Goal: Transaction & Acquisition: Purchase product/service

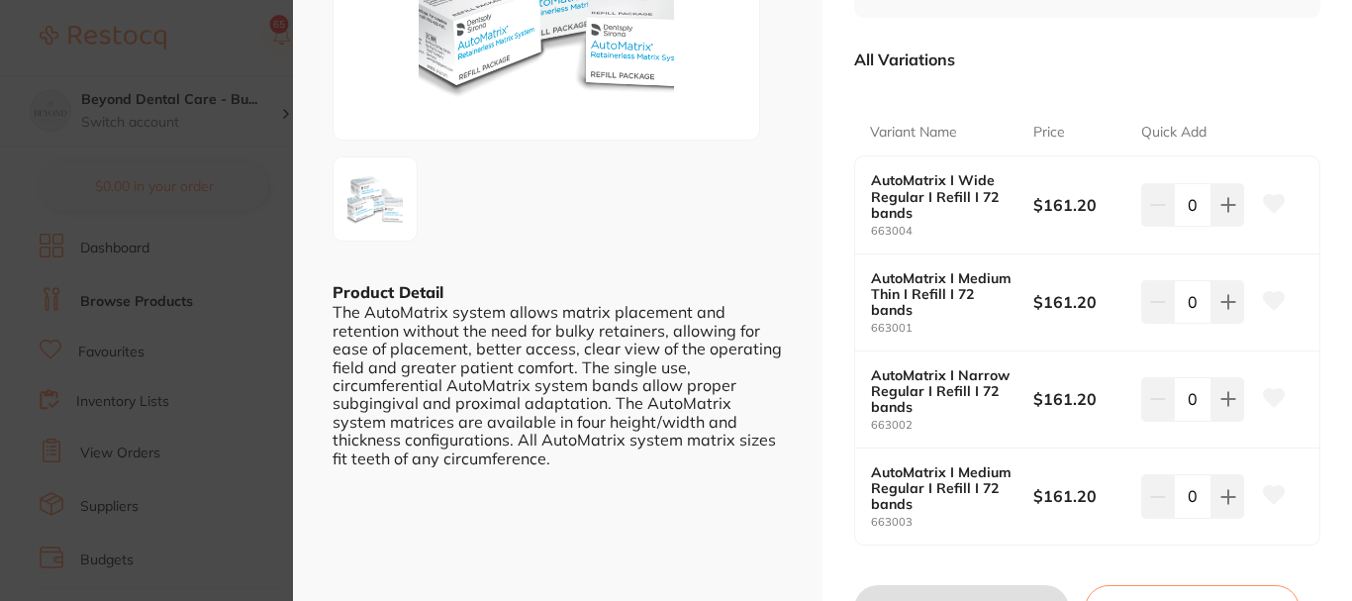
scroll to position [1, 0]
click at [1233, 301] on button at bounding box center [1228, 302] width 33 height 44
type input "2"
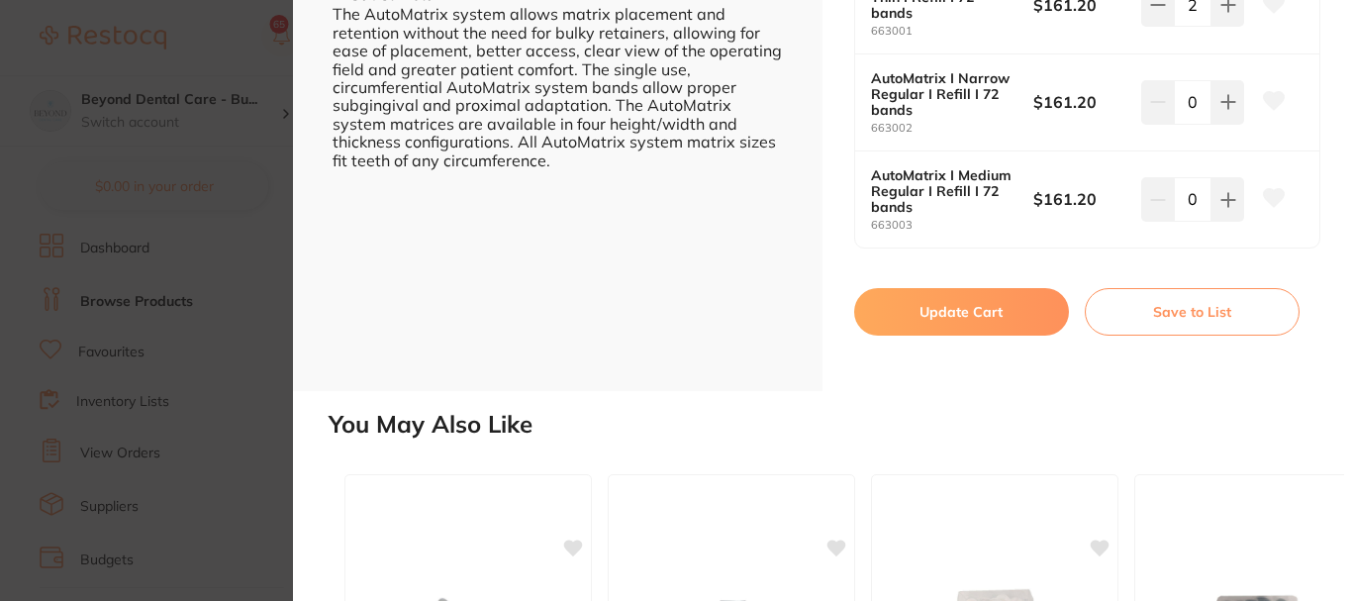
click at [986, 308] on button "Update Cart" at bounding box center [961, 312] width 215 height 48
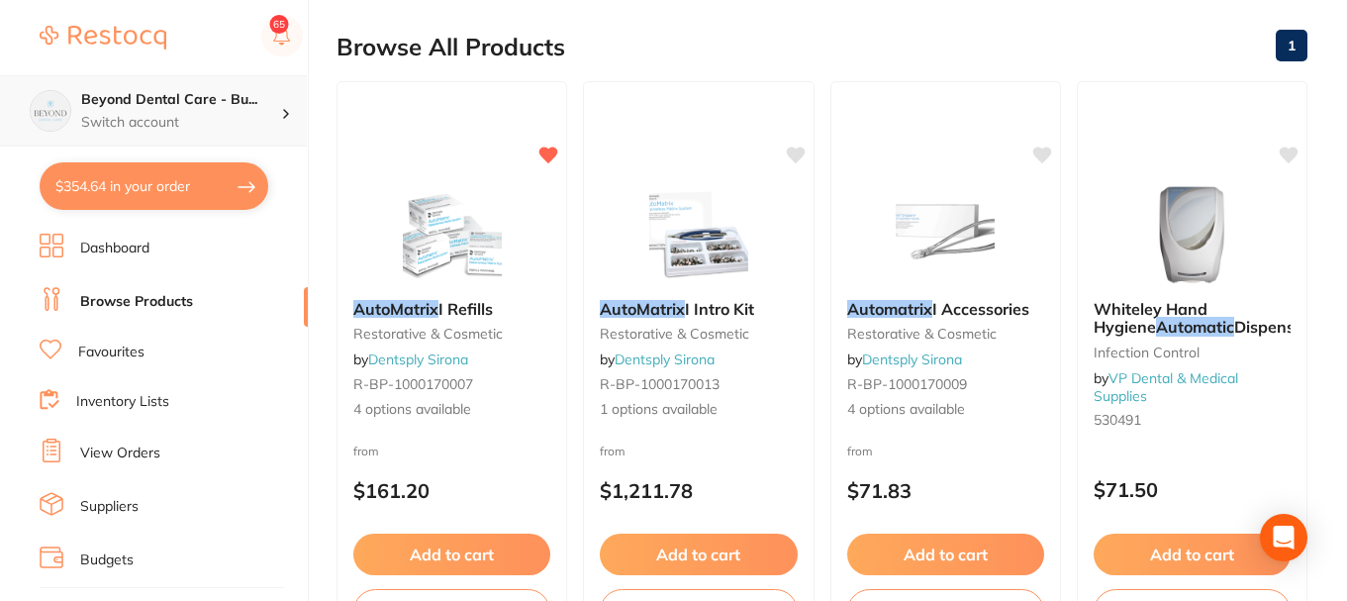
click at [223, 113] on p "Switch account" at bounding box center [181, 123] width 200 height 20
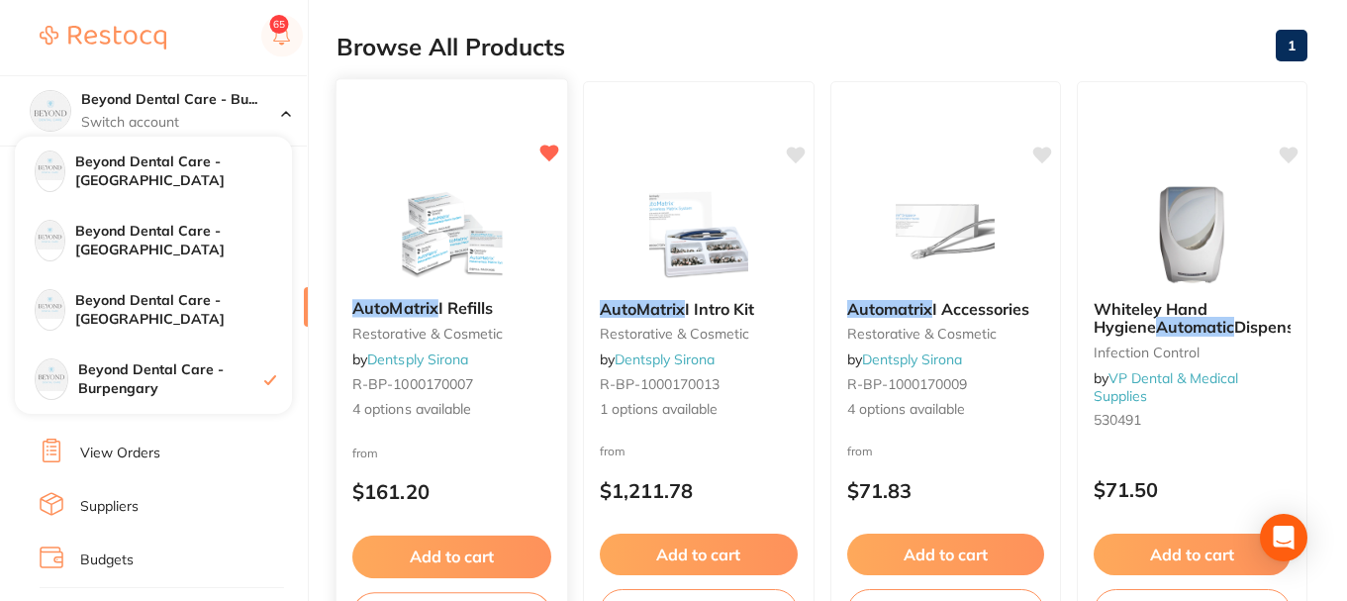
click at [349, 78] on div "AutoMatrix I Refills restorative & cosmetic by Dentsply Sirona R-BP-1000170007 …" at bounding box center [453, 365] width 234 height 575
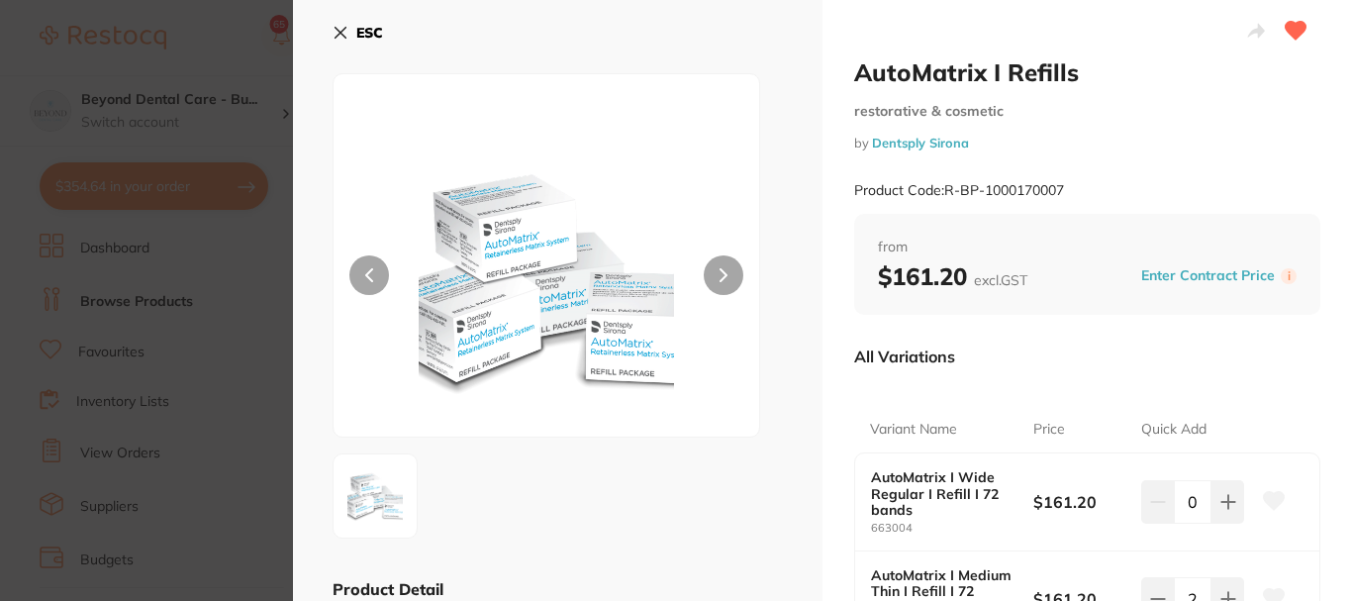
click at [344, 37] on icon at bounding box center [341, 33] width 11 height 11
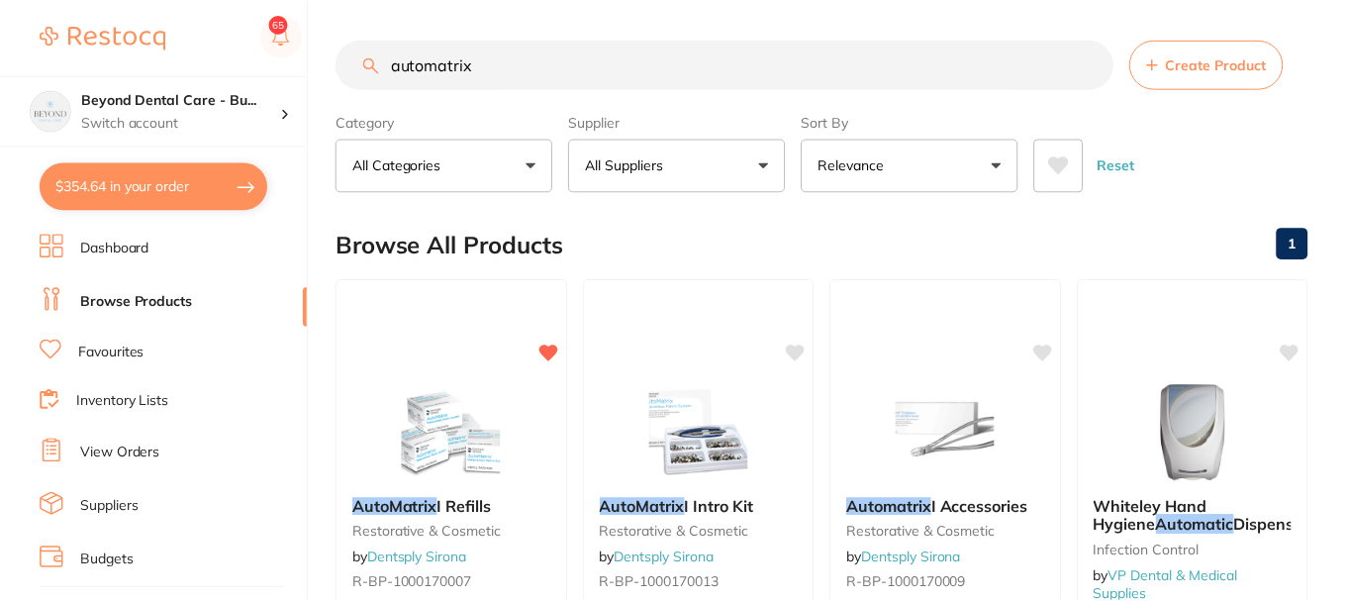
scroll to position [198, 0]
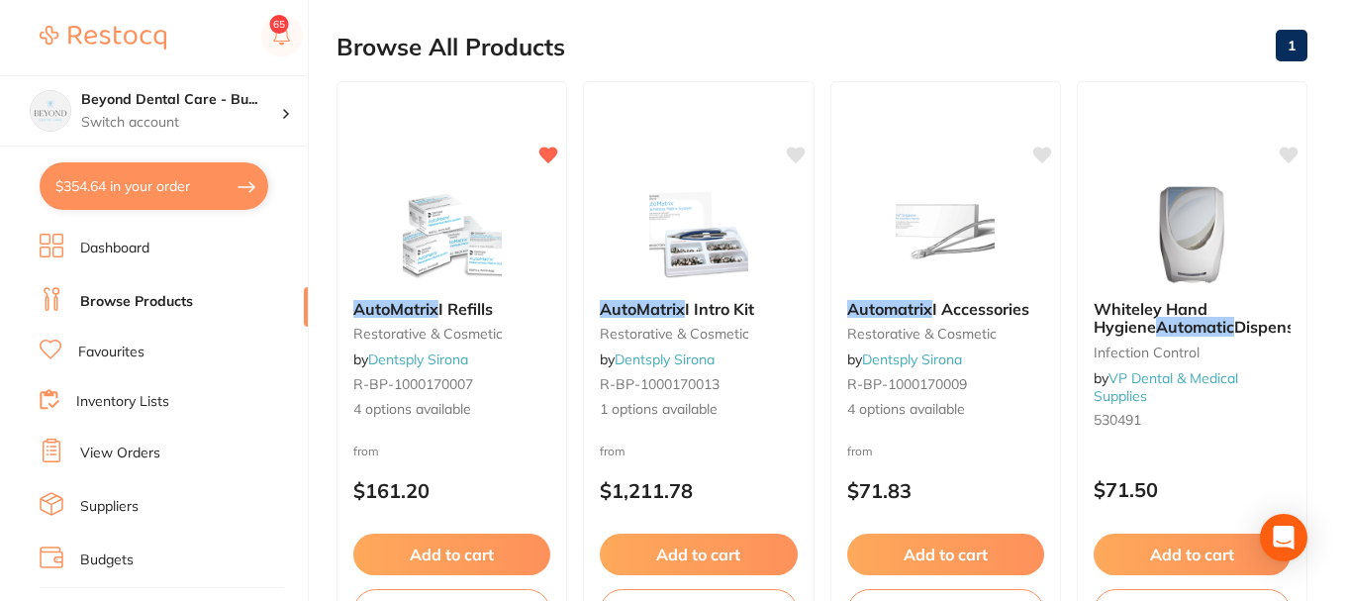
click at [162, 201] on button "$354.64 in your order" at bounding box center [154, 186] width 229 height 48
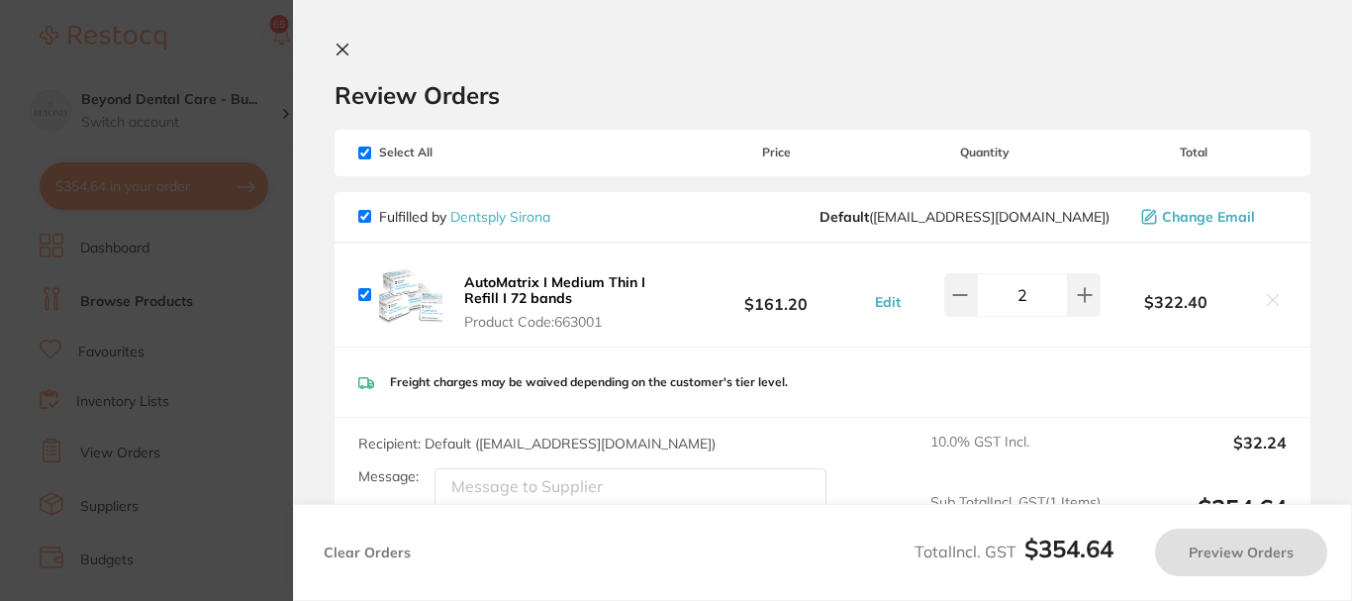
checkbox input "true"
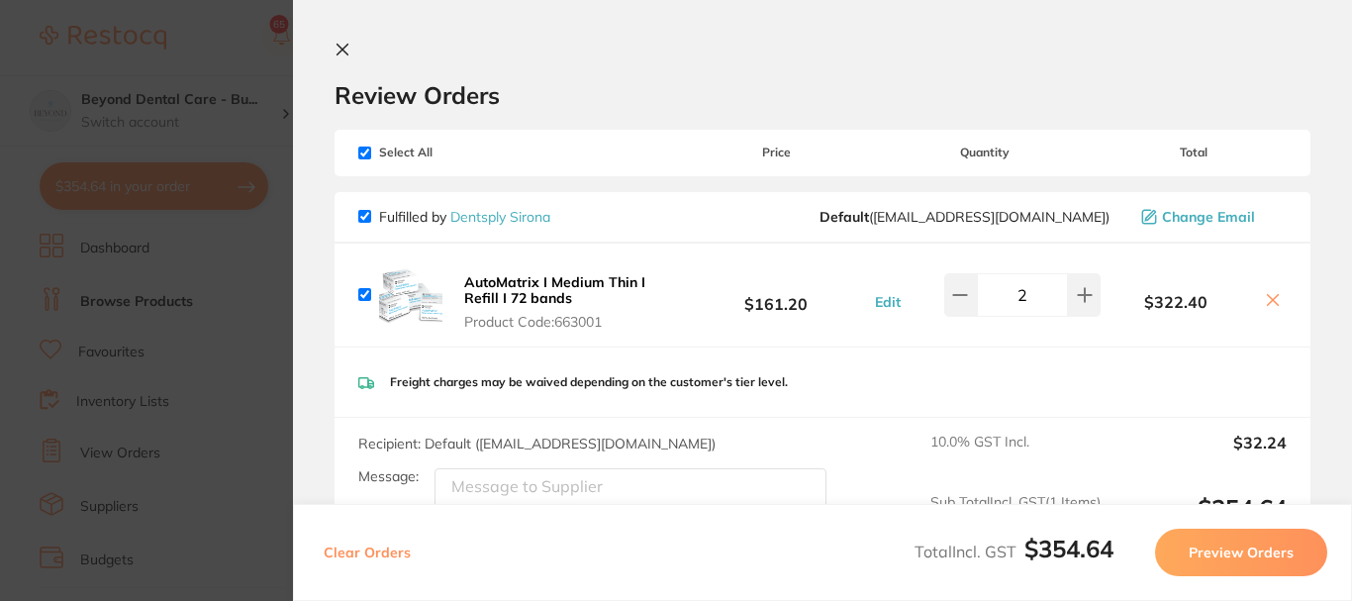
click at [1265, 303] on icon at bounding box center [1273, 300] width 16 height 16
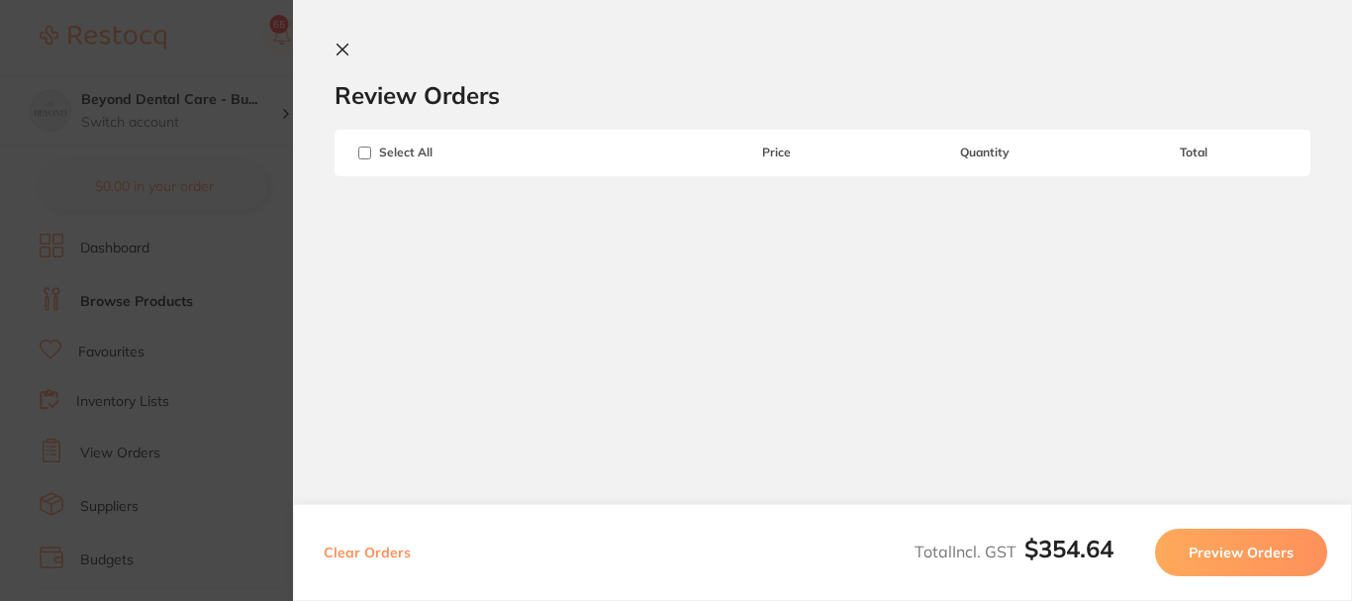
checkbox input "true"
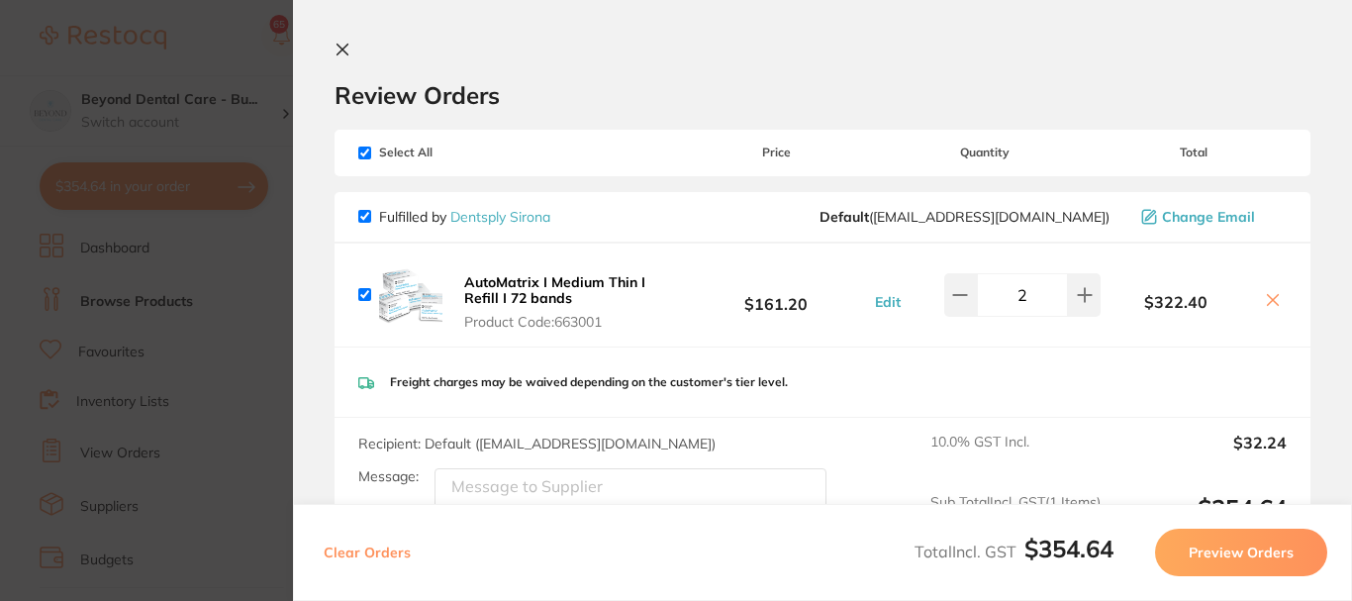
click at [220, 200] on section "Update RRP Set your pre negotiated price for this item. Item Agreed RRP (excl. …" at bounding box center [676, 300] width 1352 height 601
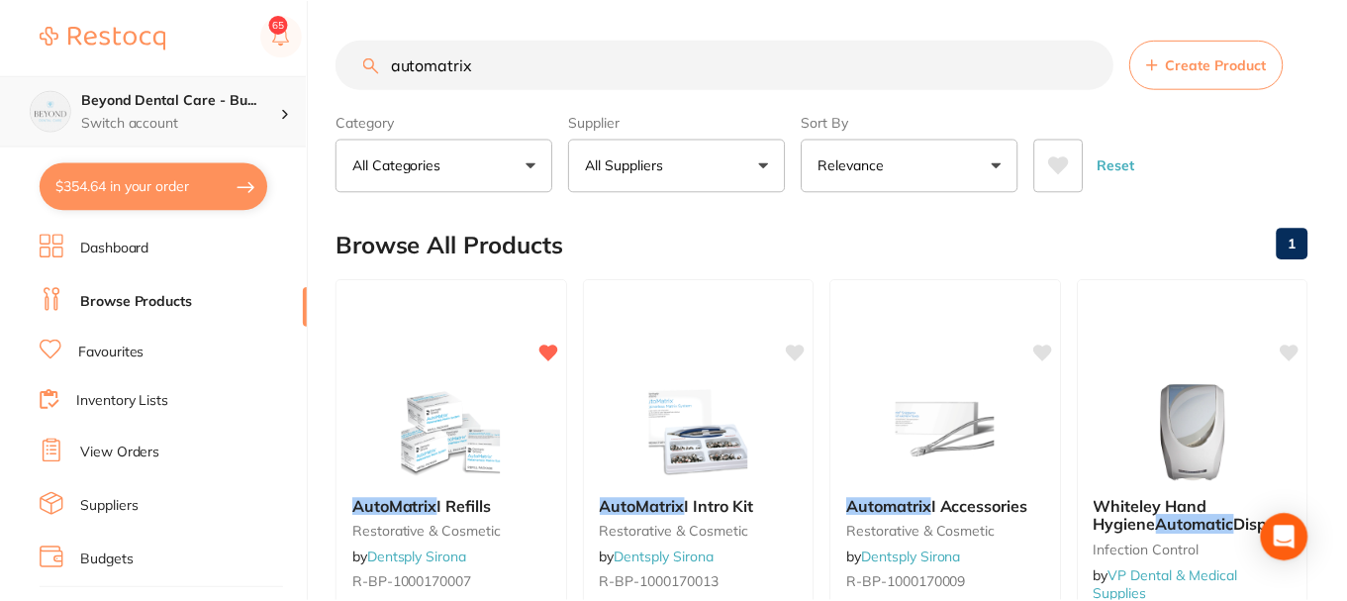
scroll to position [198, 0]
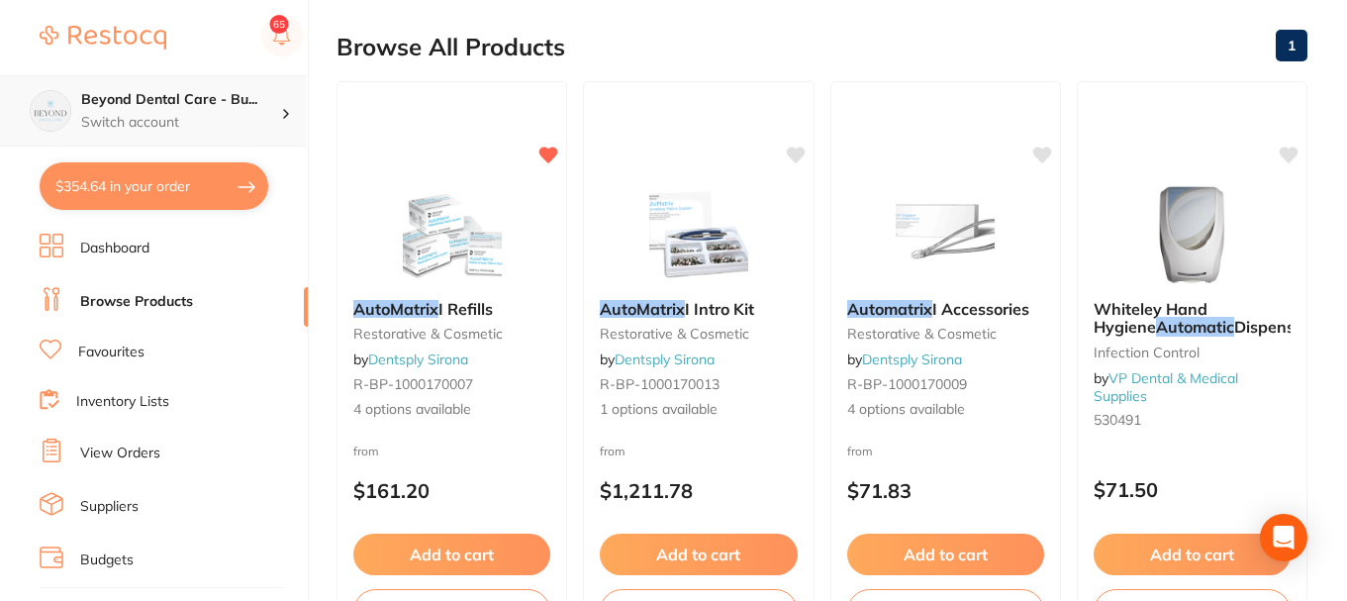
click at [232, 100] on h4 "Beyond Dental Care - Bu..." at bounding box center [181, 100] width 200 height 20
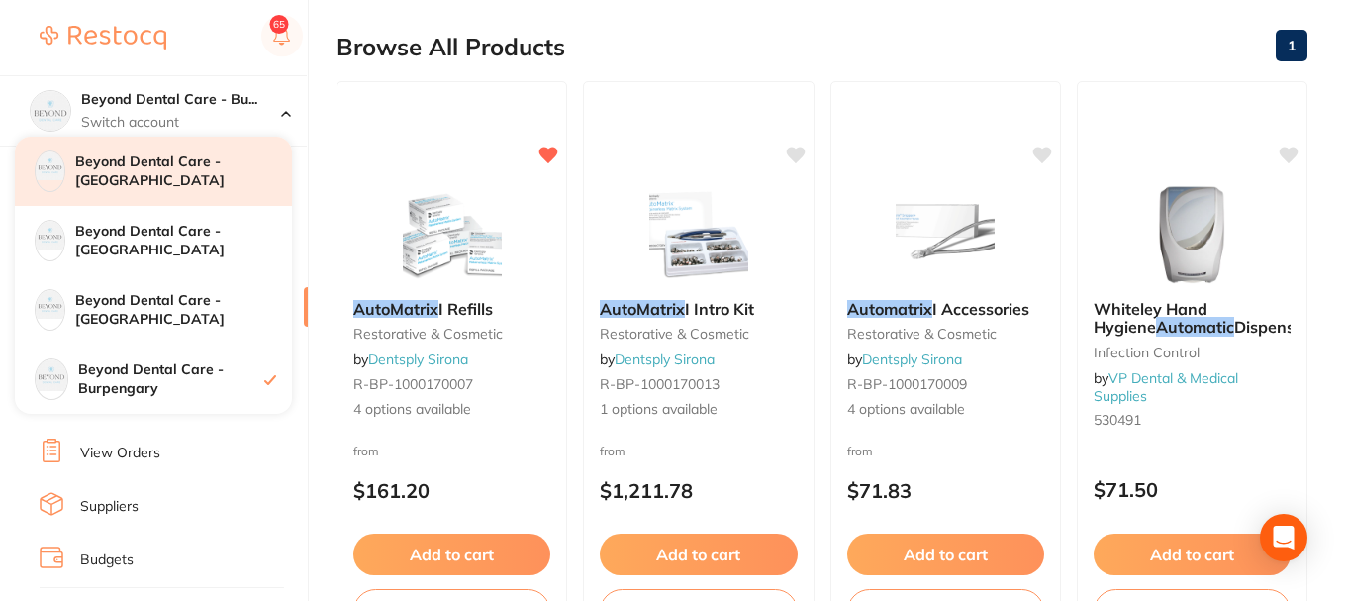
click at [172, 171] on h4 "Beyond Dental Care - [GEOGRAPHIC_DATA]" at bounding box center [183, 171] width 217 height 39
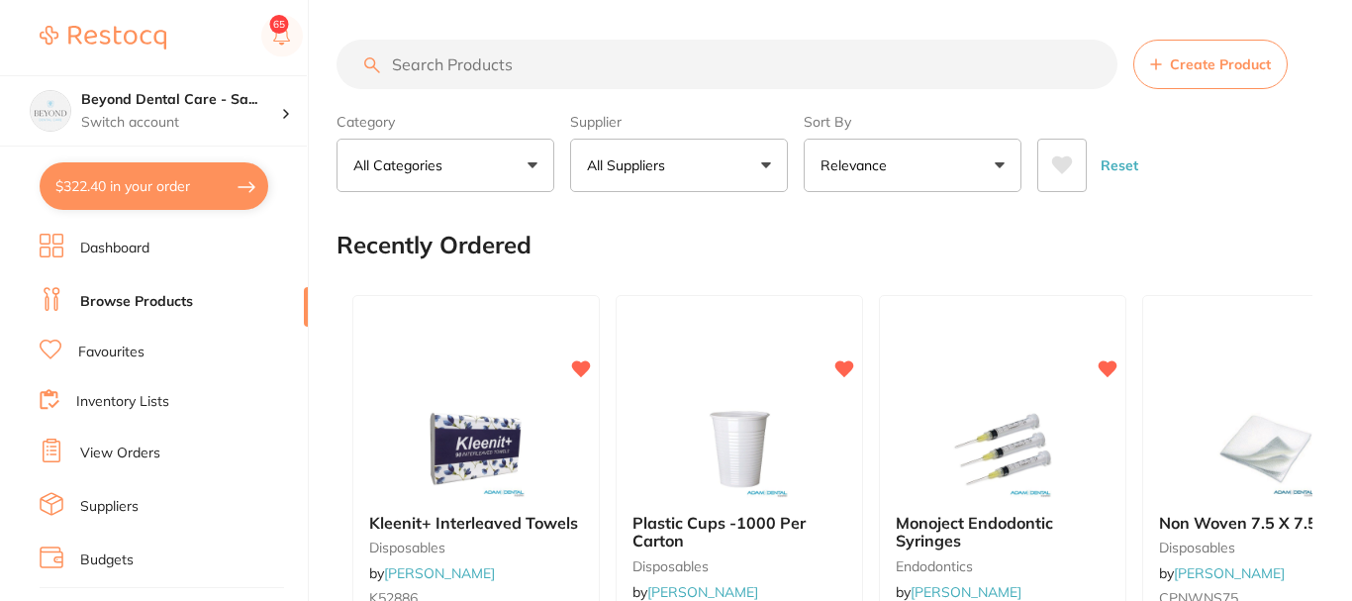
click at [543, 70] on input "search" at bounding box center [727, 65] width 781 height 50
type input "automatrix"
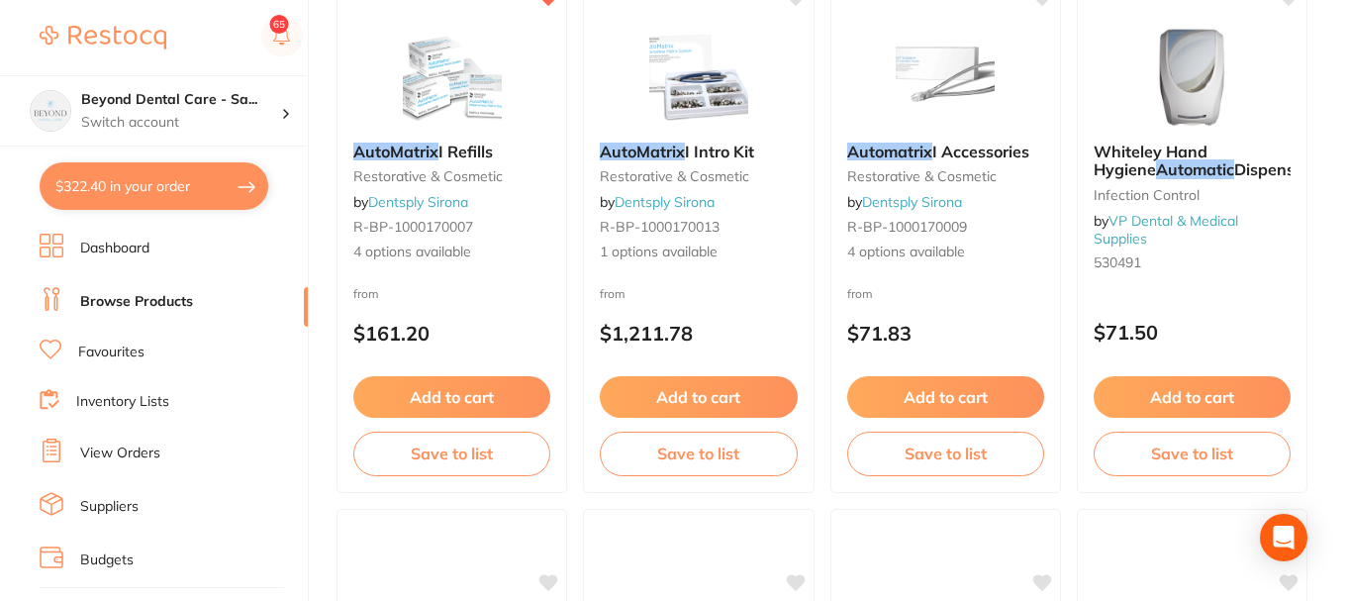
scroll to position [376, 0]
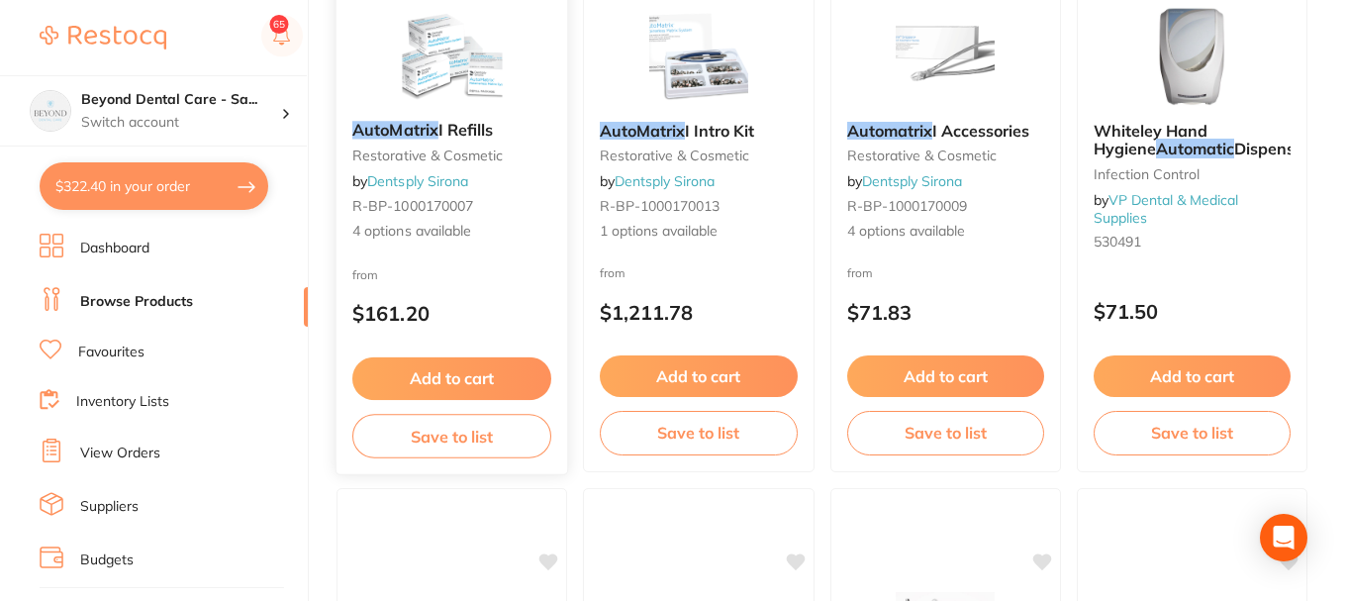
click at [452, 440] on button "Save to list" at bounding box center [451, 436] width 199 height 45
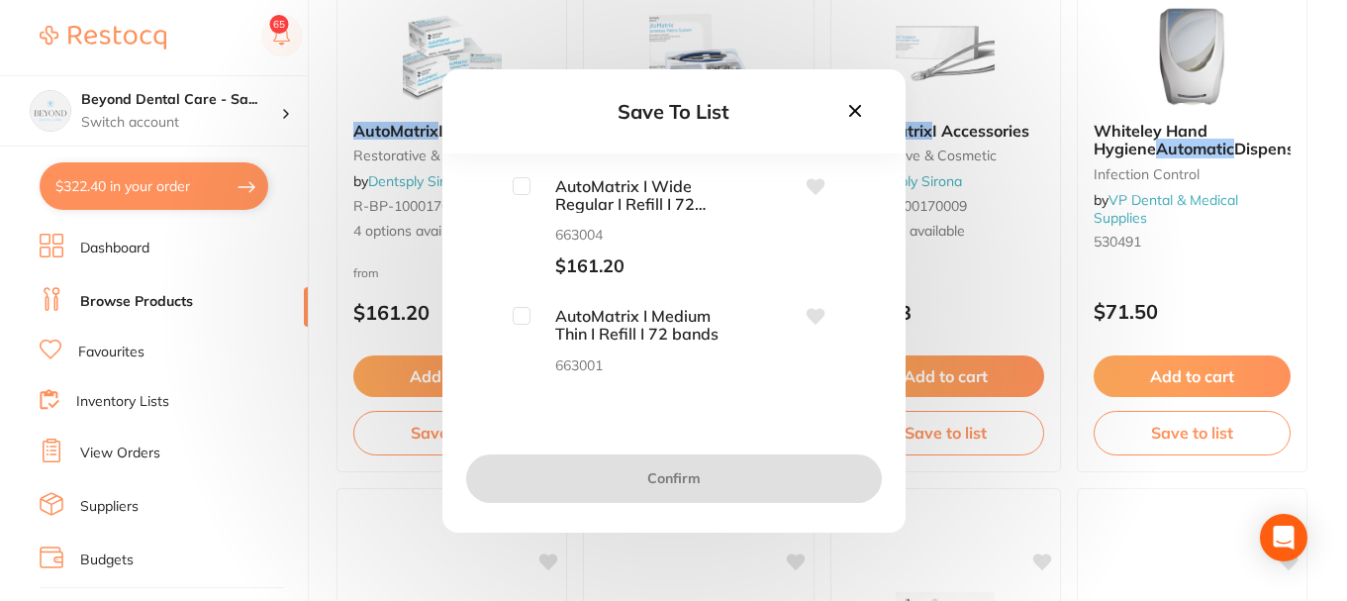
click at [517, 191] on input "checkbox" at bounding box center [522, 186] width 18 height 18
checkbox input "true"
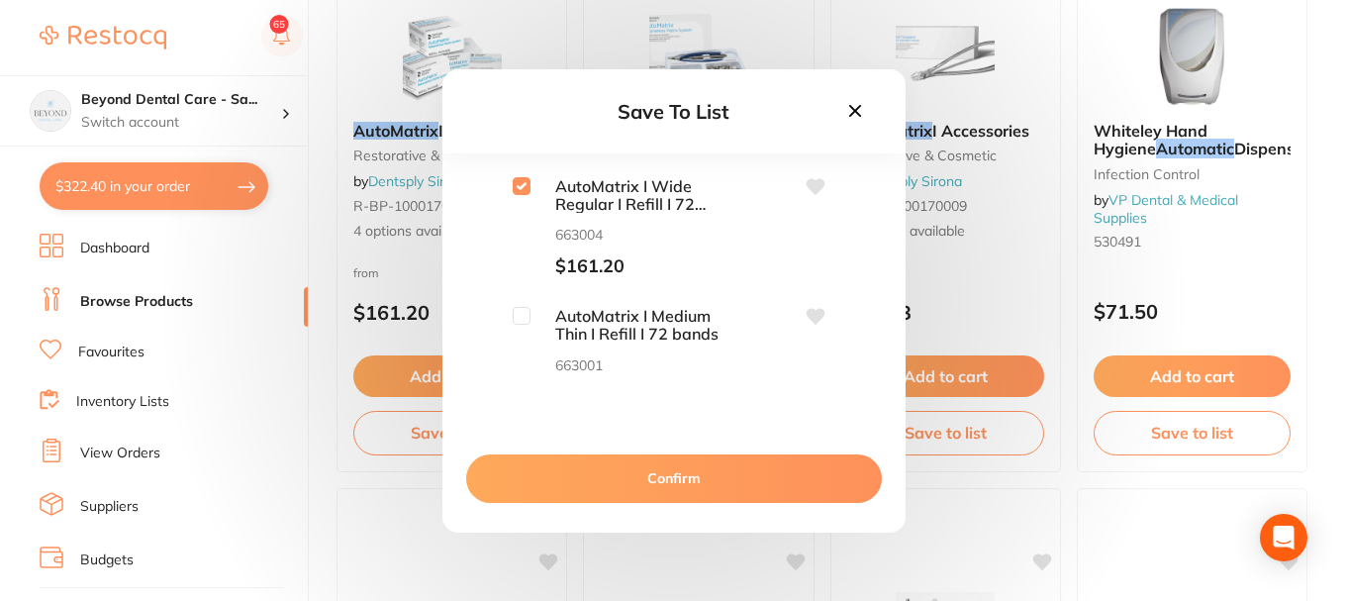
click at [516, 315] on input "checkbox" at bounding box center [522, 316] width 18 height 18
checkbox input "true"
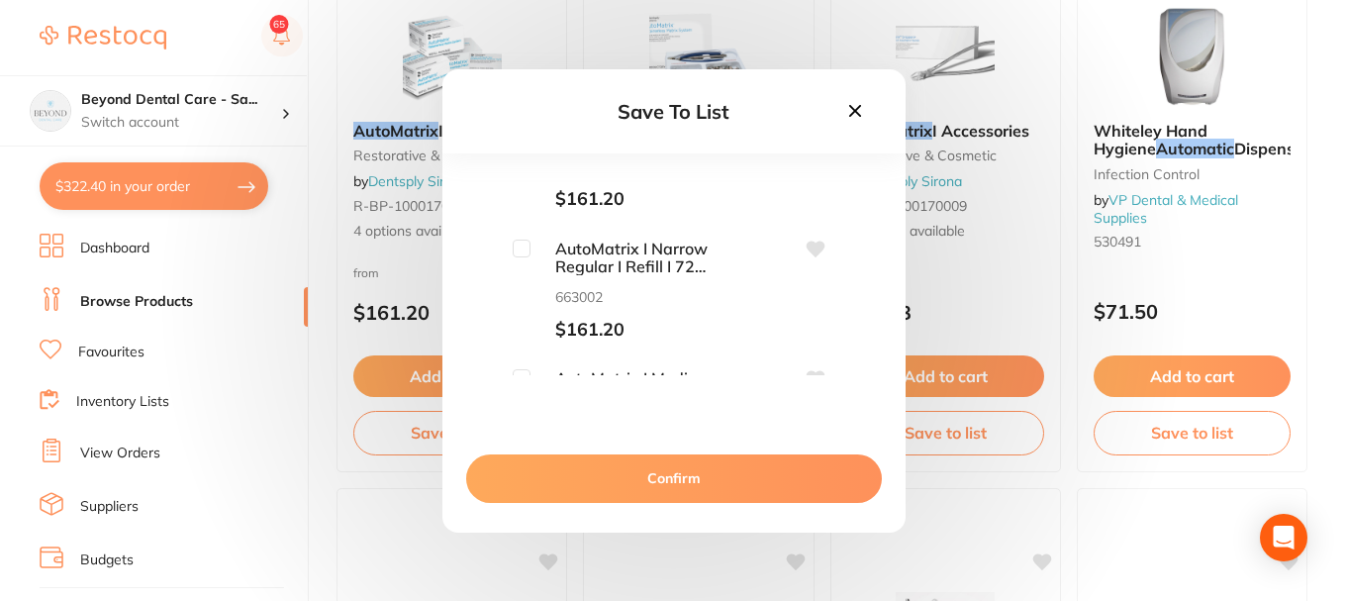
click at [525, 244] on input "checkbox" at bounding box center [522, 249] width 18 height 18
checkbox input "true"
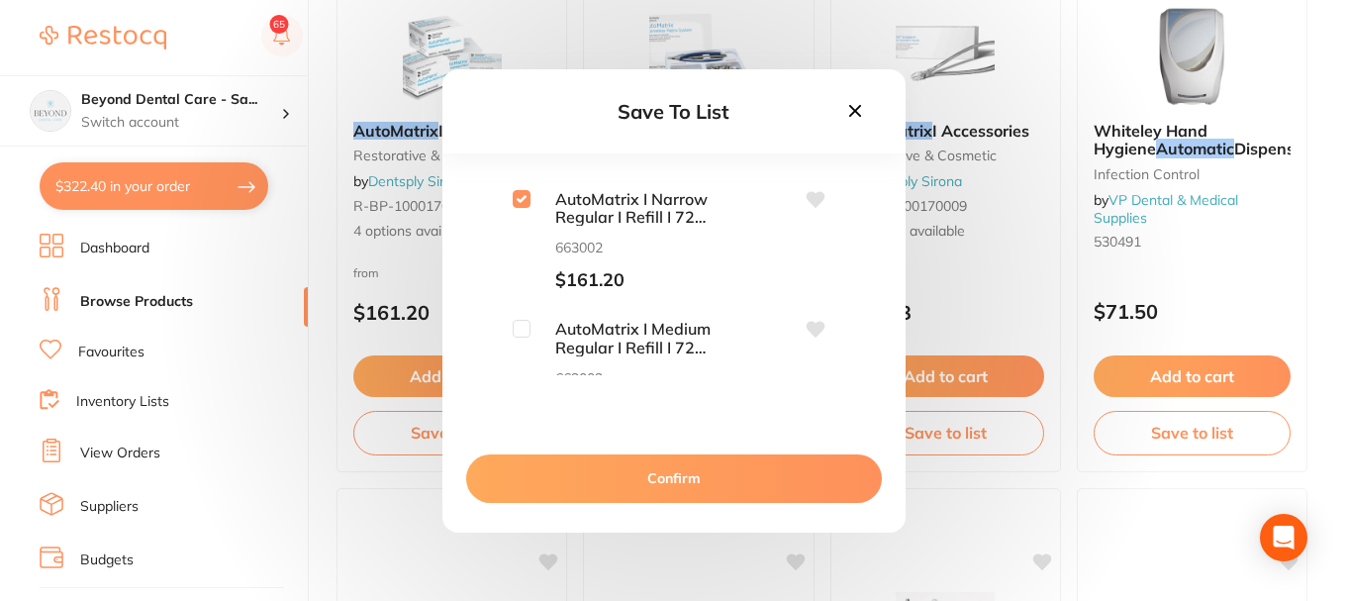
scroll to position [293, 0]
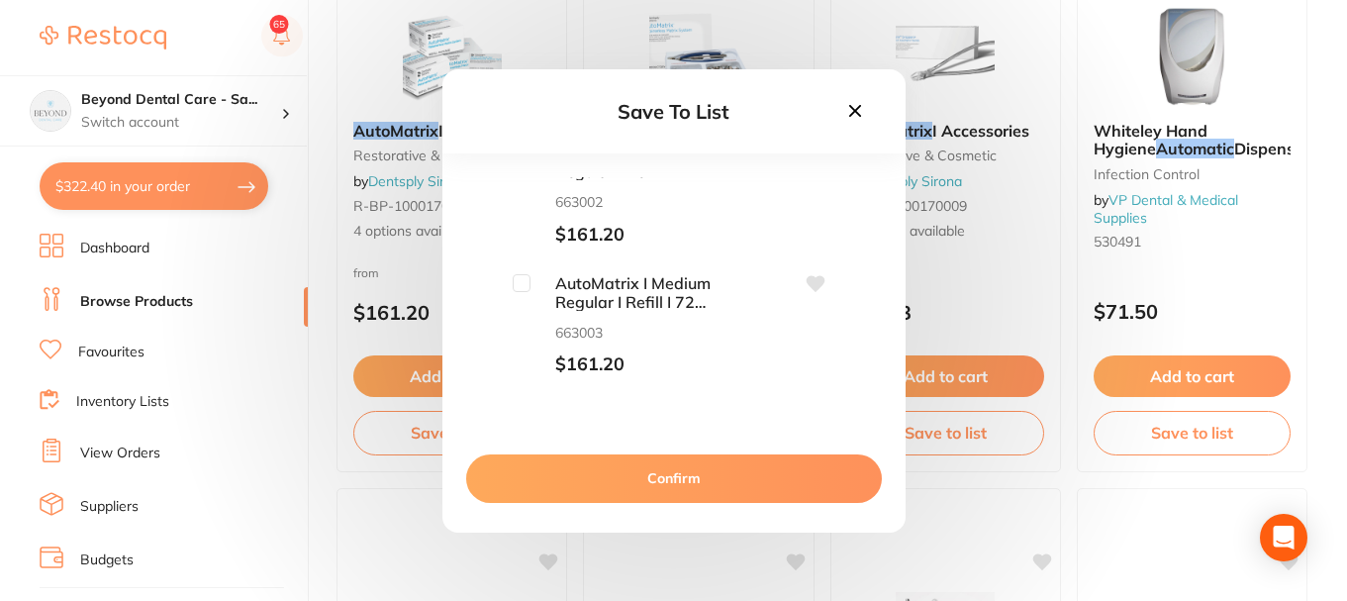
click at [520, 285] on input "checkbox" at bounding box center [522, 283] width 18 height 18
checkbox input "true"
click at [600, 466] on button "Confirm" at bounding box center [674, 478] width 416 height 48
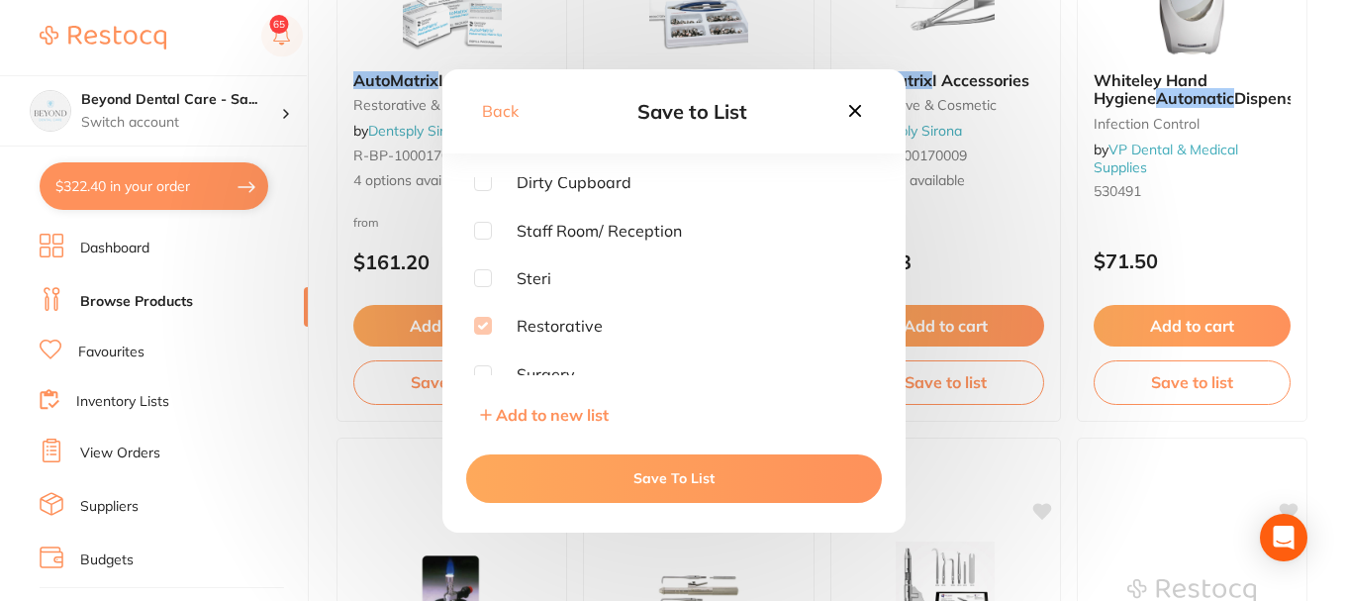
scroll to position [475, 0]
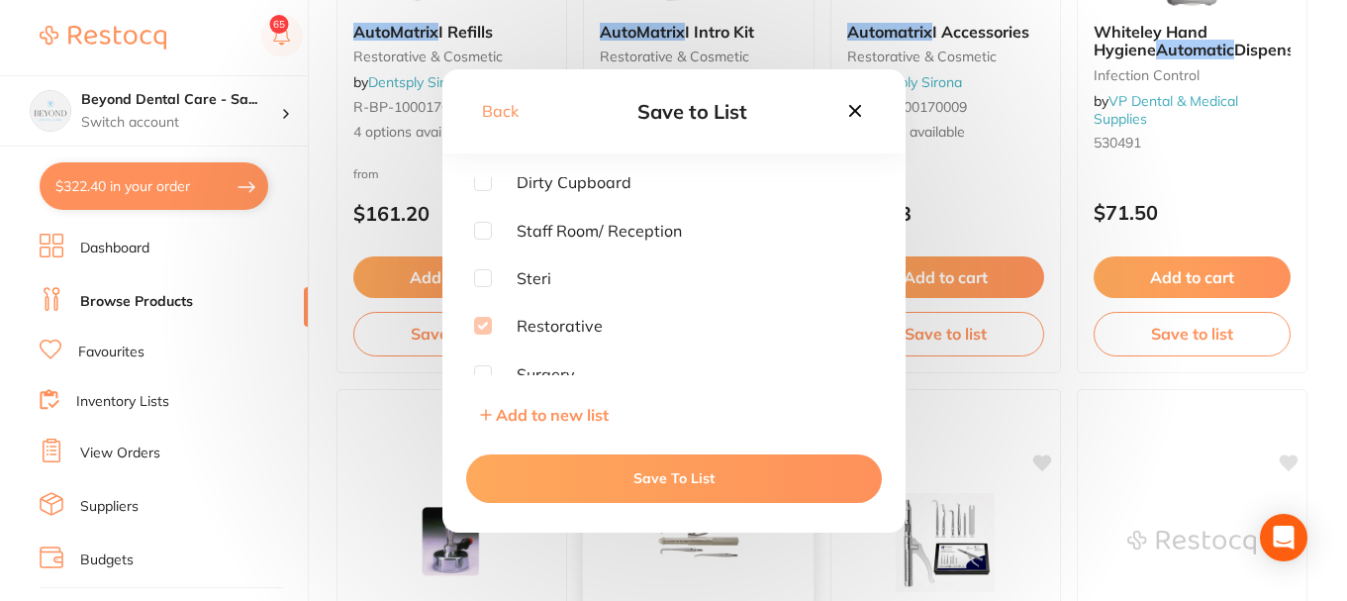
click at [639, 469] on button "Save To List" at bounding box center [674, 478] width 416 height 48
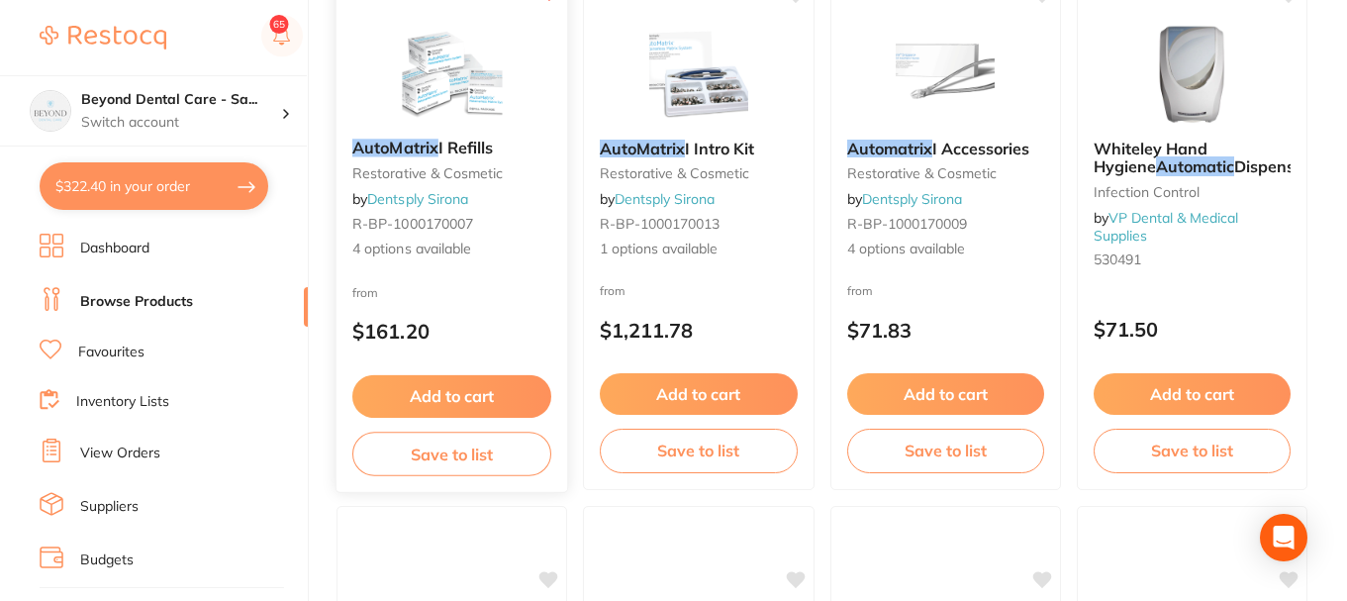
scroll to position [277, 0]
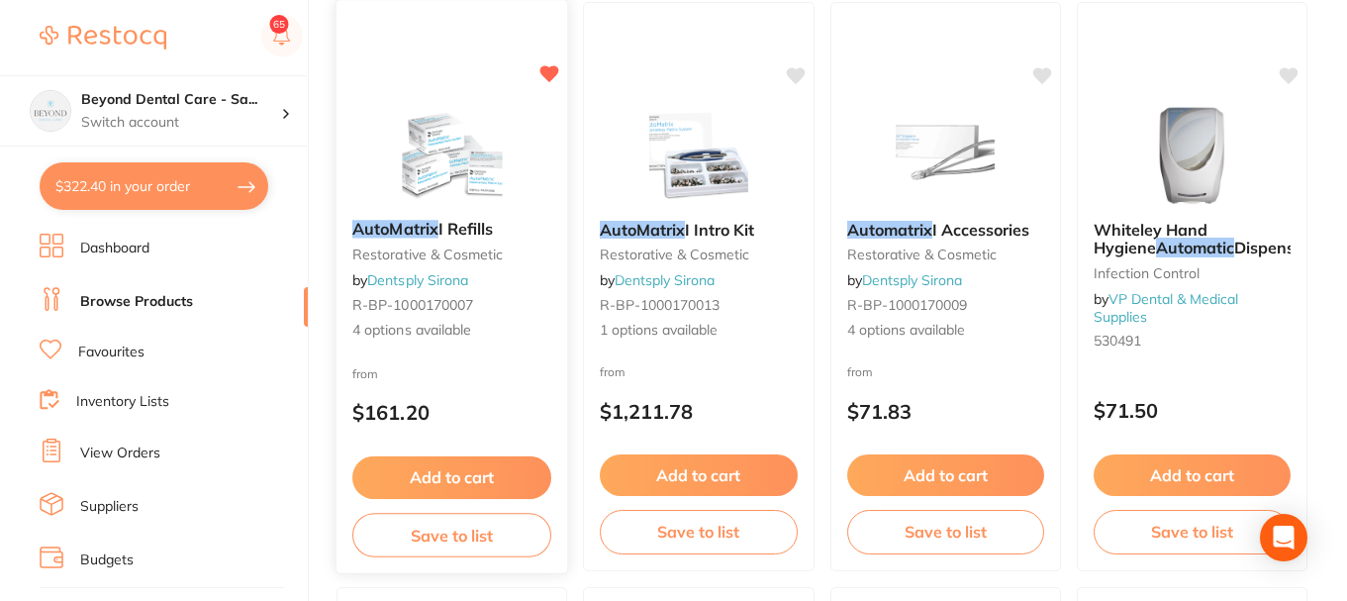
click at [489, 483] on button "Add to cart" at bounding box center [451, 477] width 199 height 43
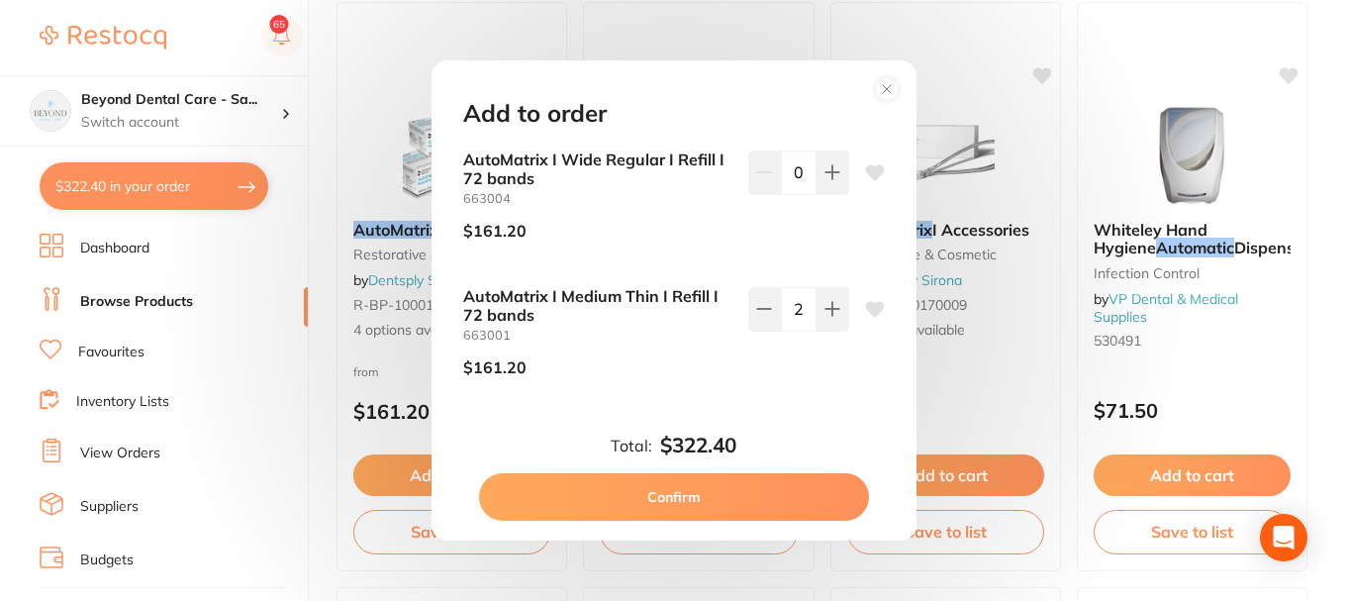
click at [692, 493] on button "Confirm" at bounding box center [674, 497] width 390 height 48
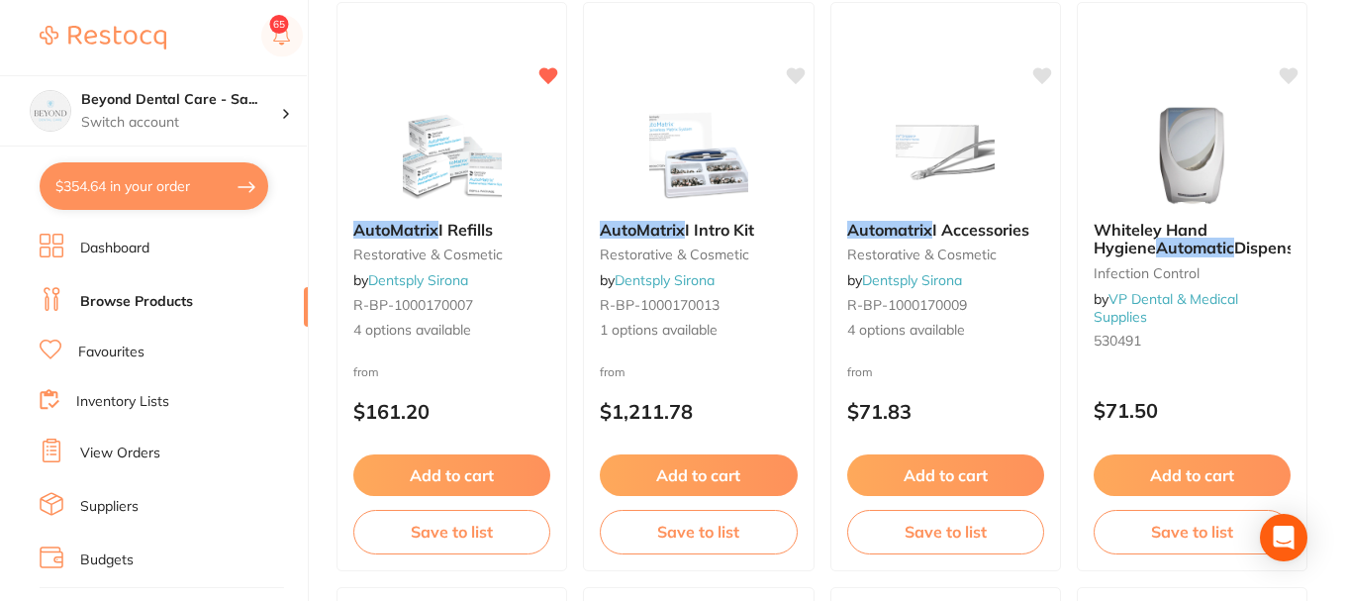
click at [170, 185] on button "$354.64 in your order" at bounding box center [154, 186] width 229 height 48
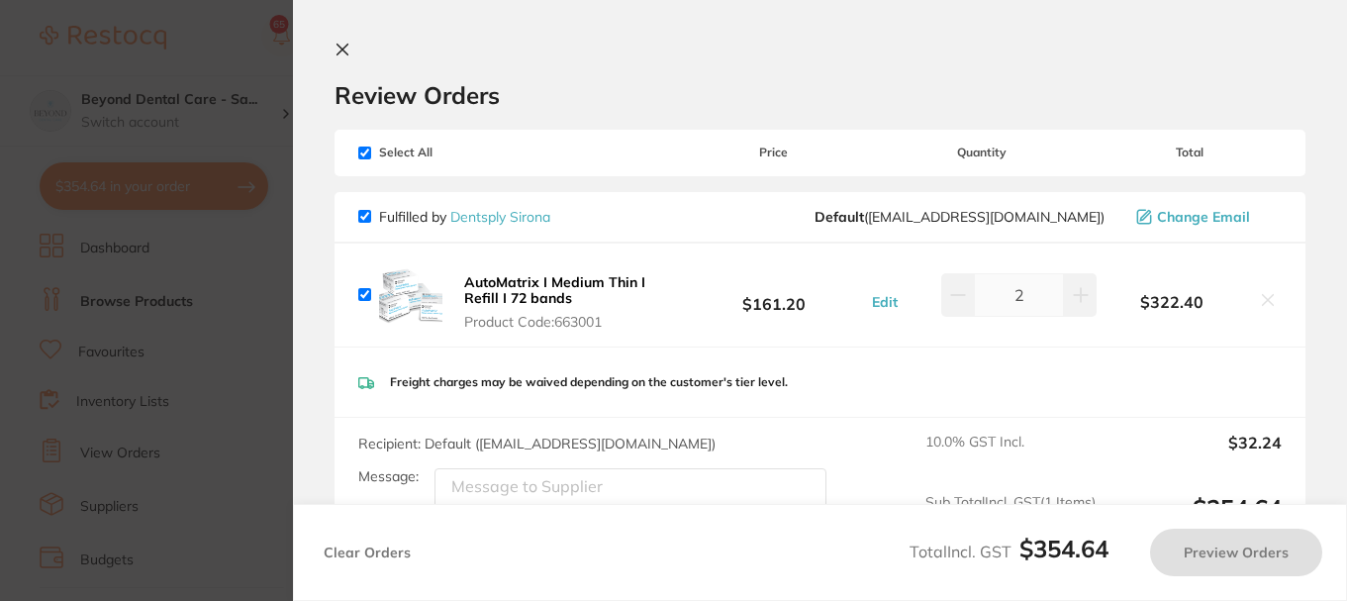
checkbox input "true"
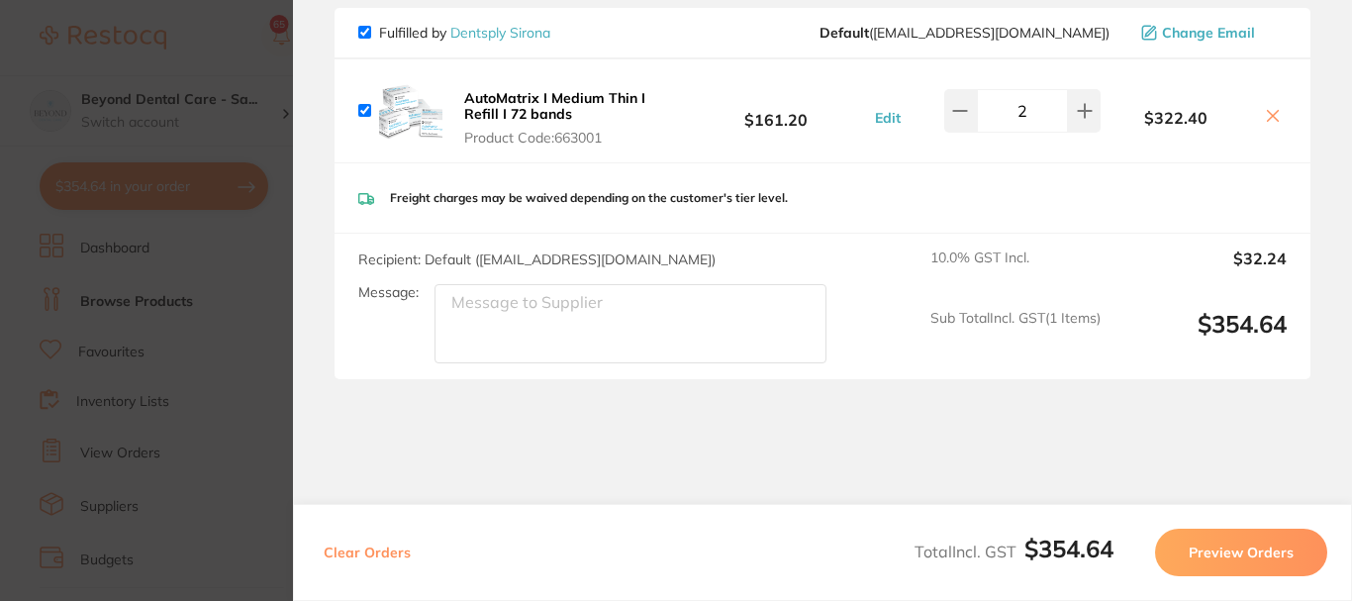
scroll to position [0, 0]
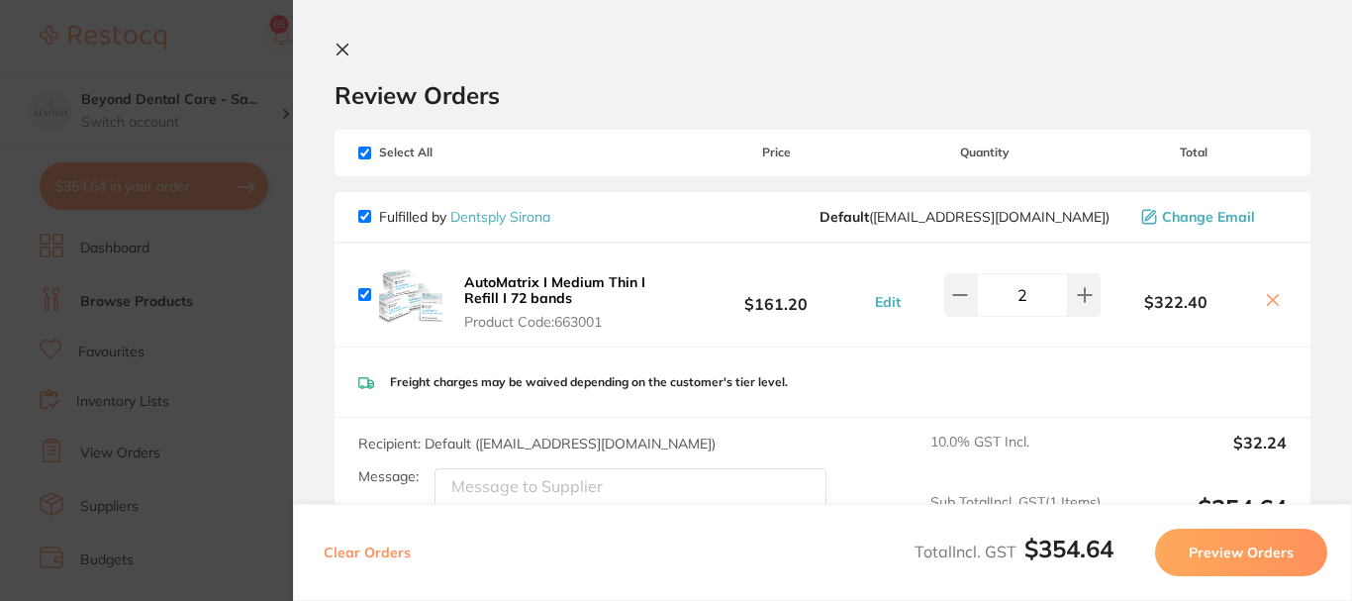
click at [345, 50] on icon at bounding box center [343, 50] width 16 height 16
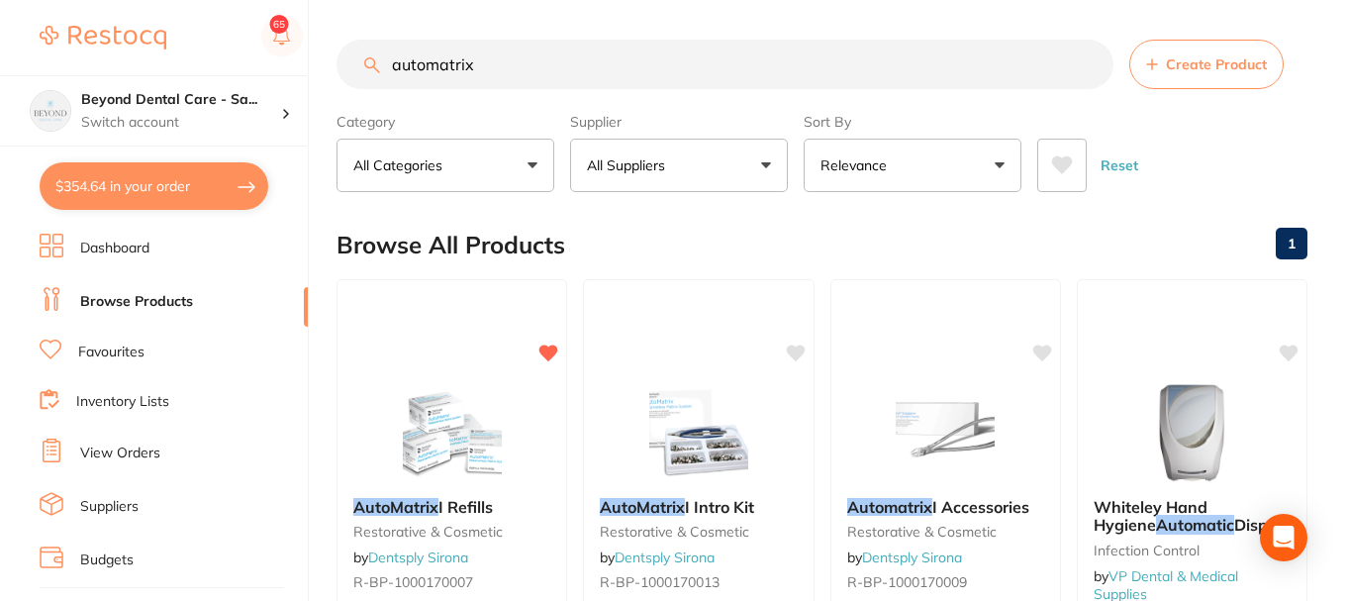
click at [110, 356] on link "Favourites" at bounding box center [111, 353] width 66 height 20
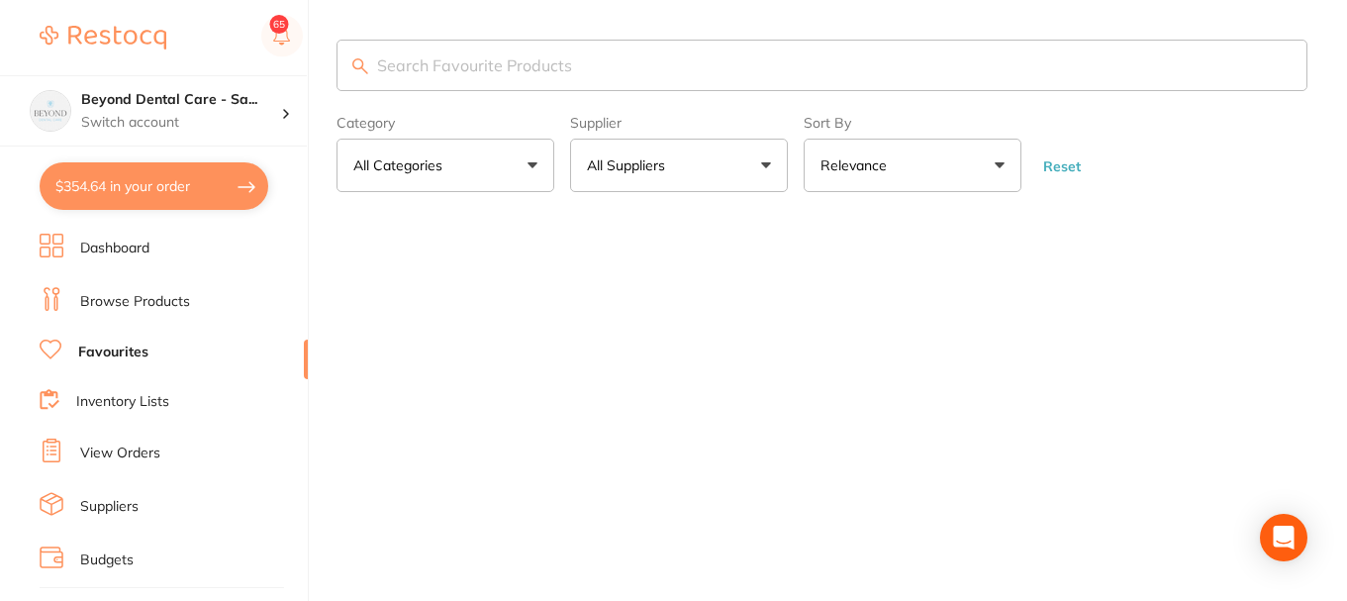
click at [581, 75] on input "search" at bounding box center [822, 65] width 971 height 51
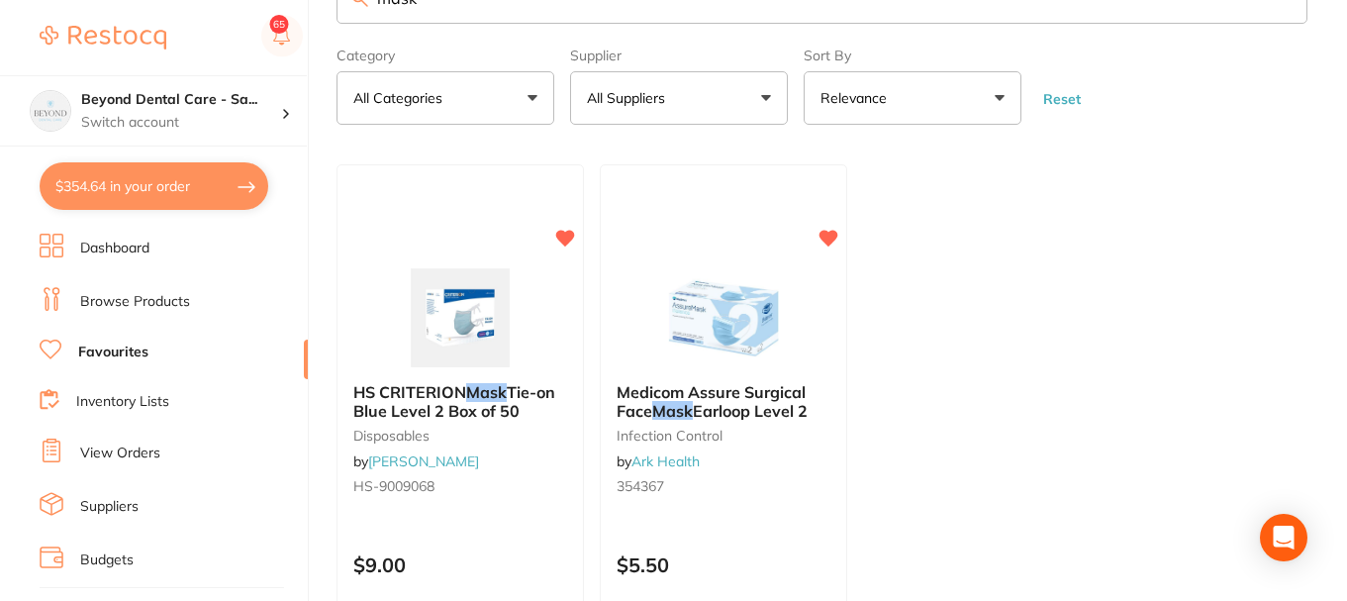
scroll to position [198, 0]
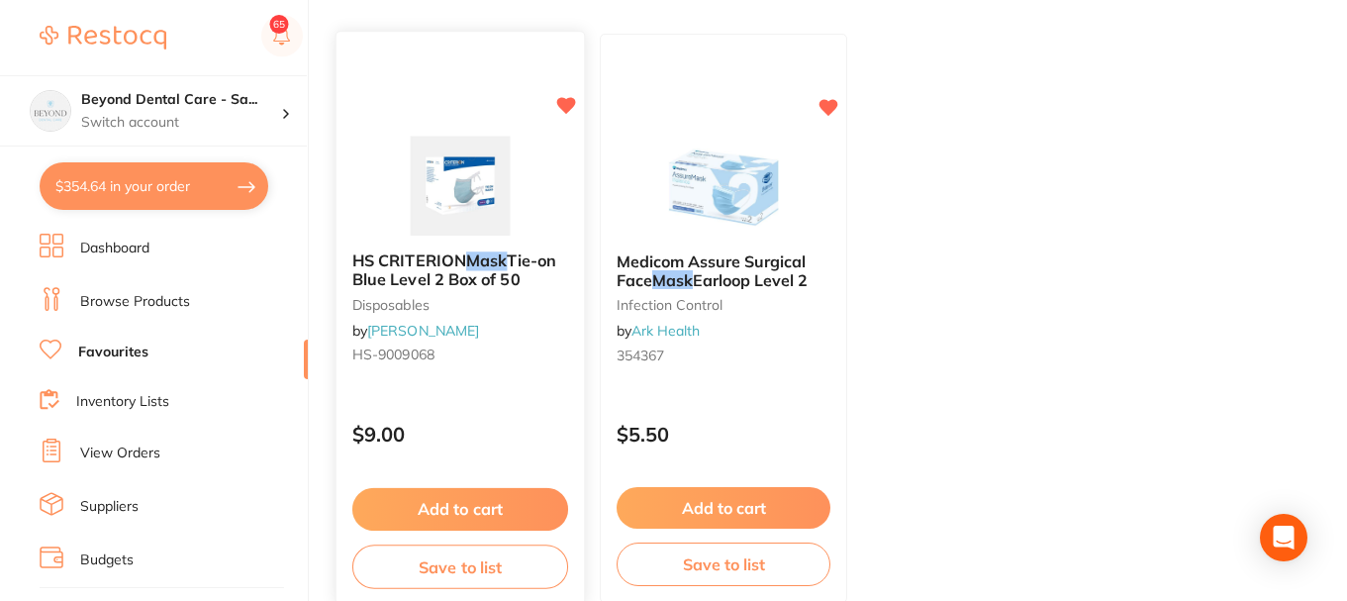
type input "mask"
click at [485, 508] on button "Add to cart" at bounding box center [460, 509] width 216 height 43
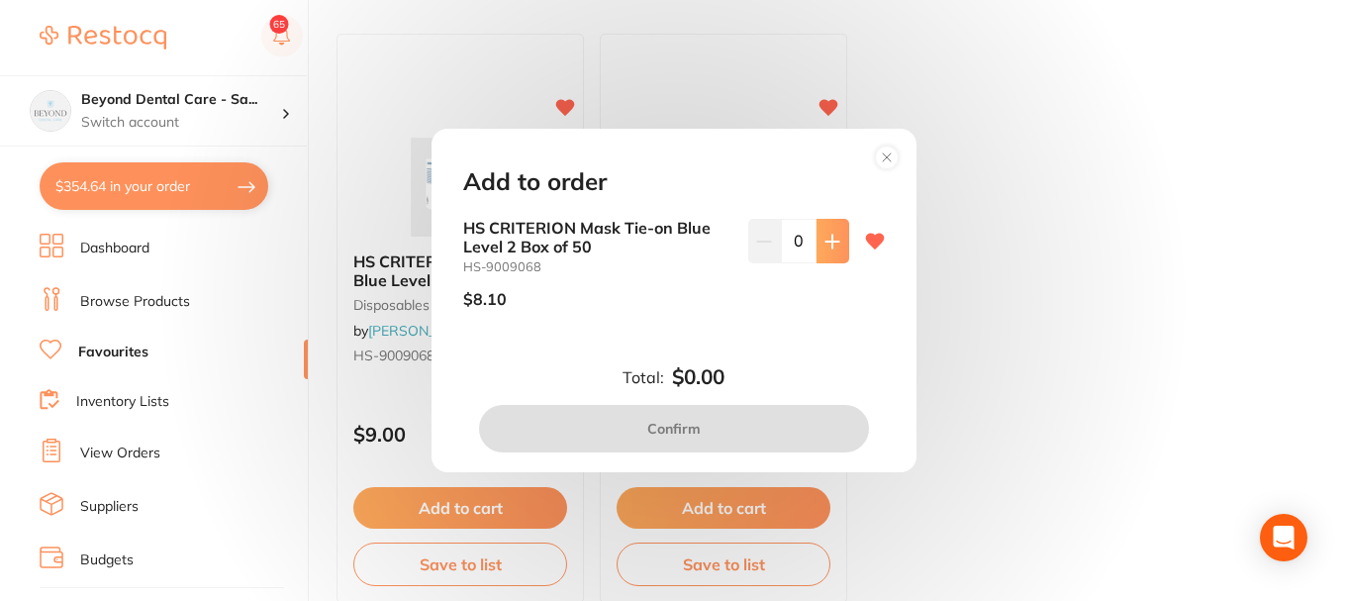
click at [825, 247] on icon at bounding box center [833, 242] width 16 height 16
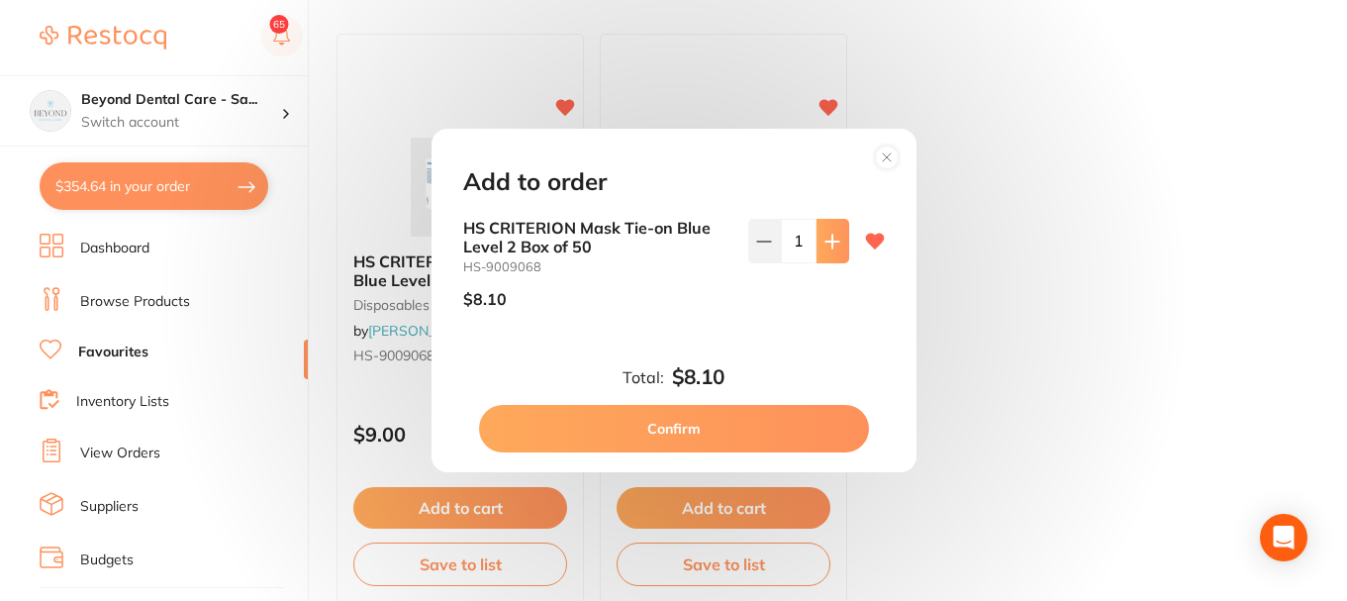
click at [825, 247] on icon at bounding box center [833, 242] width 16 height 16
click at [830, 235] on icon at bounding box center [833, 242] width 16 height 16
click at [842, 250] on button at bounding box center [833, 241] width 33 height 44
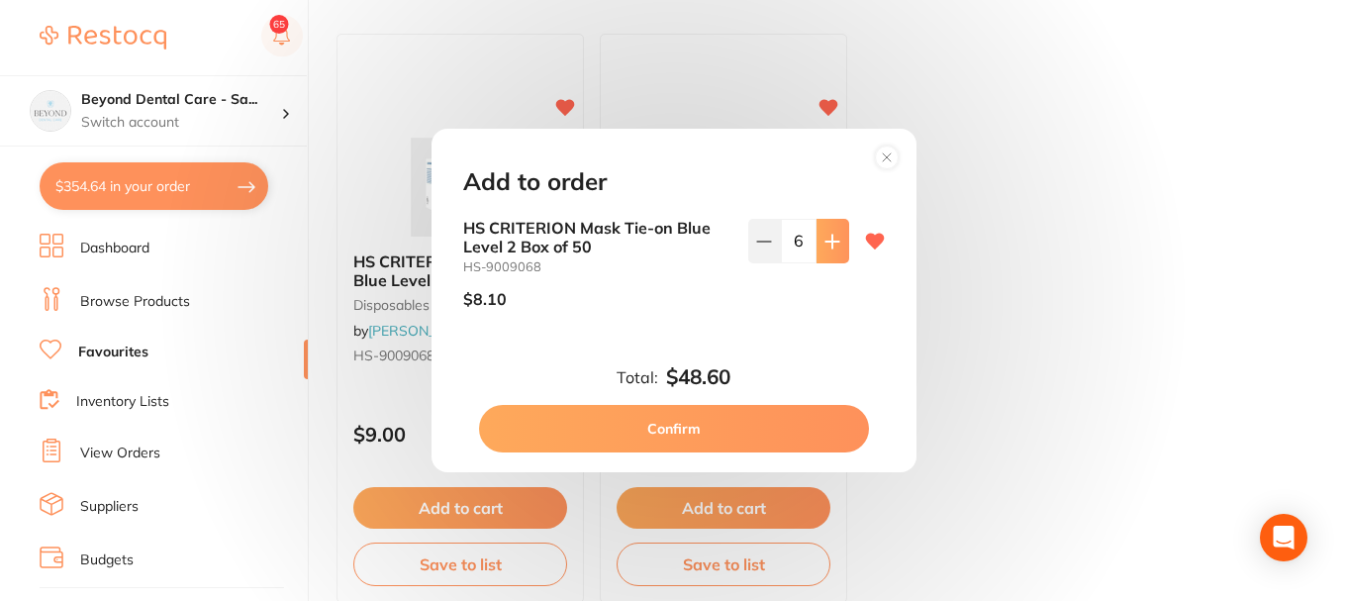
click at [842, 250] on button at bounding box center [833, 241] width 33 height 44
click at [757, 249] on button at bounding box center [764, 241] width 33 height 44
type input "5"
click at [675, 428] on button "Confirm" at bounding box center [674, 429] width 390 height 48
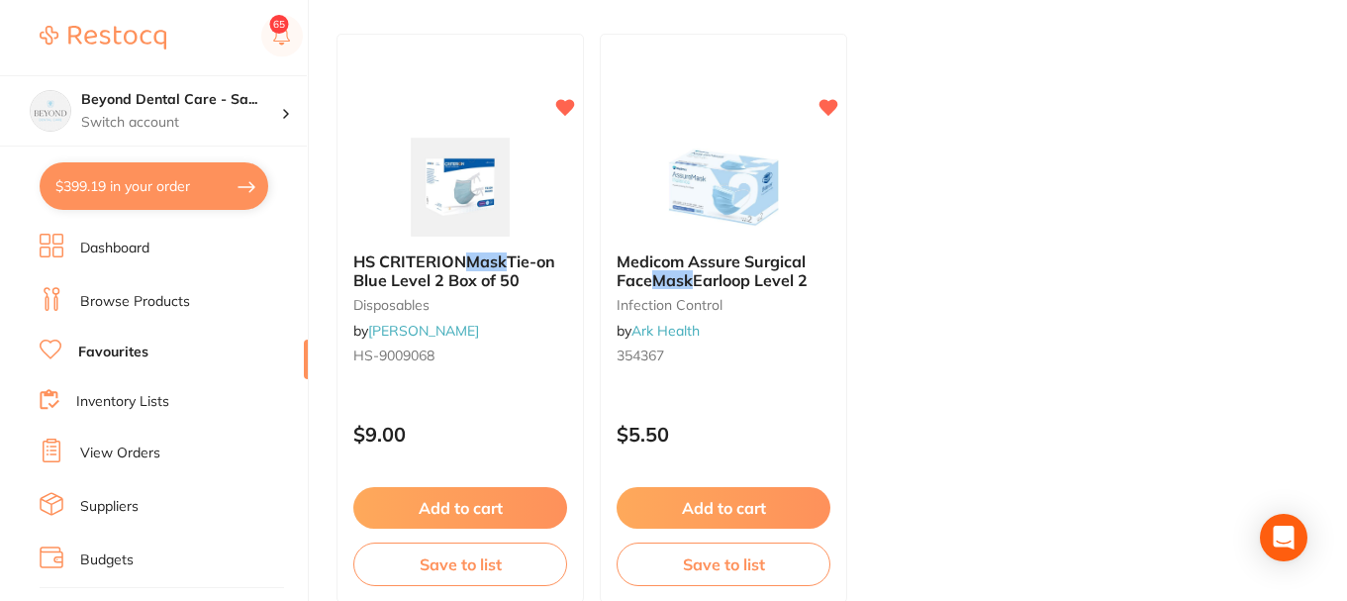
click at [180, 186] on button "$399.19 in your order" at bounding box center [154, 186] width 229 height 48
checkbox input "true"
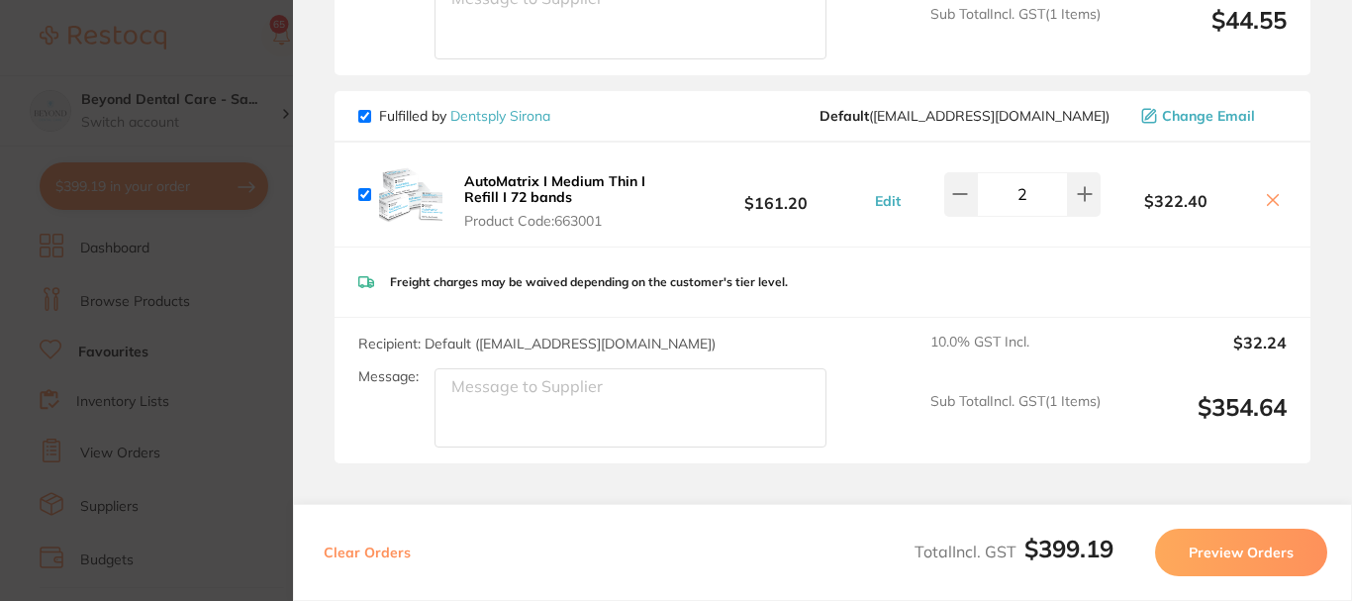
scroll to position [495, 0]
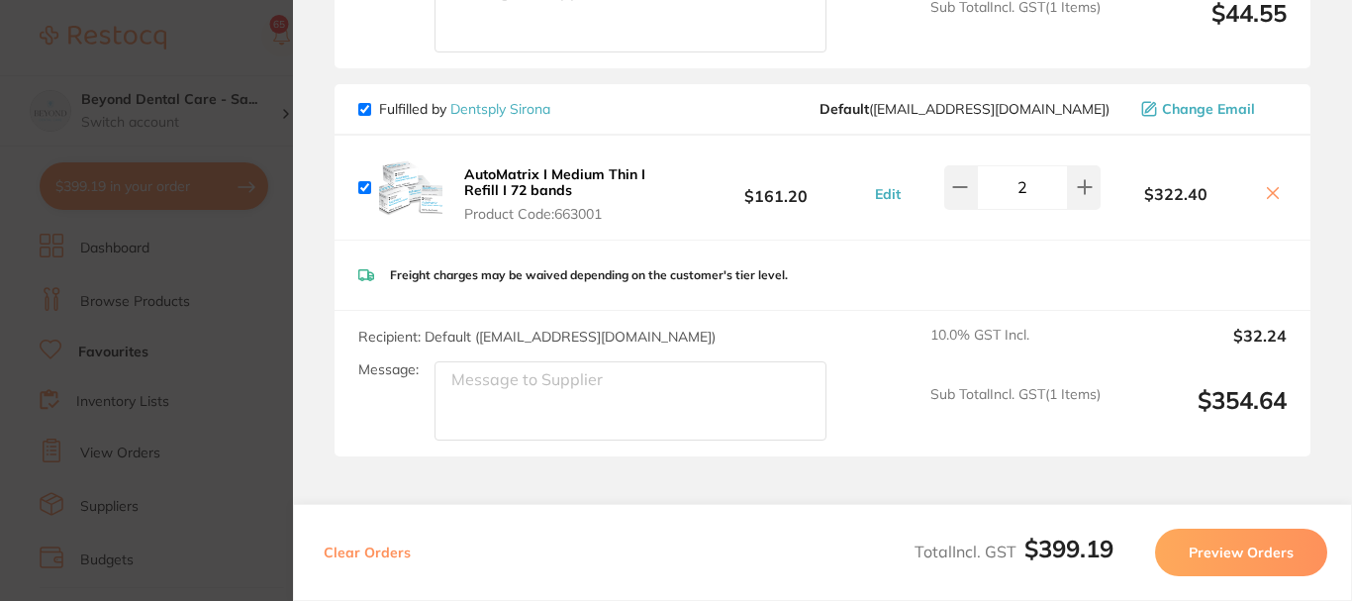
click at [1239, 554] on button "Preview Orders" at bounding box center [1241, 553] width 172 height 48
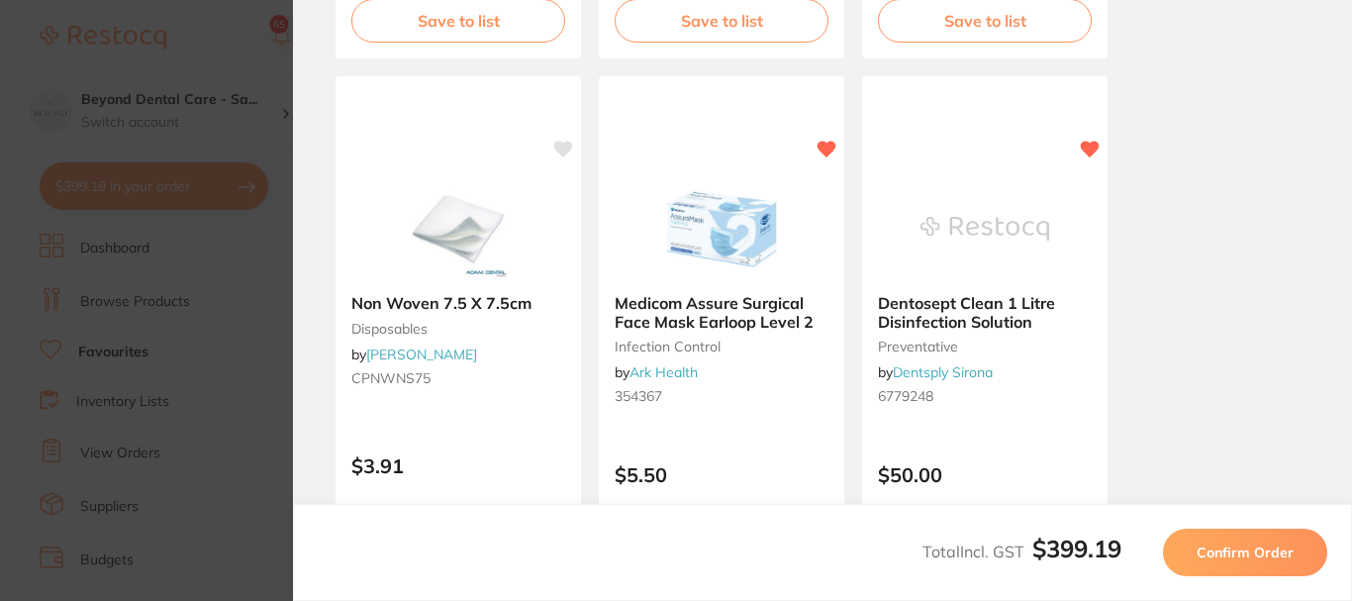
scroll to position [1287, 0]
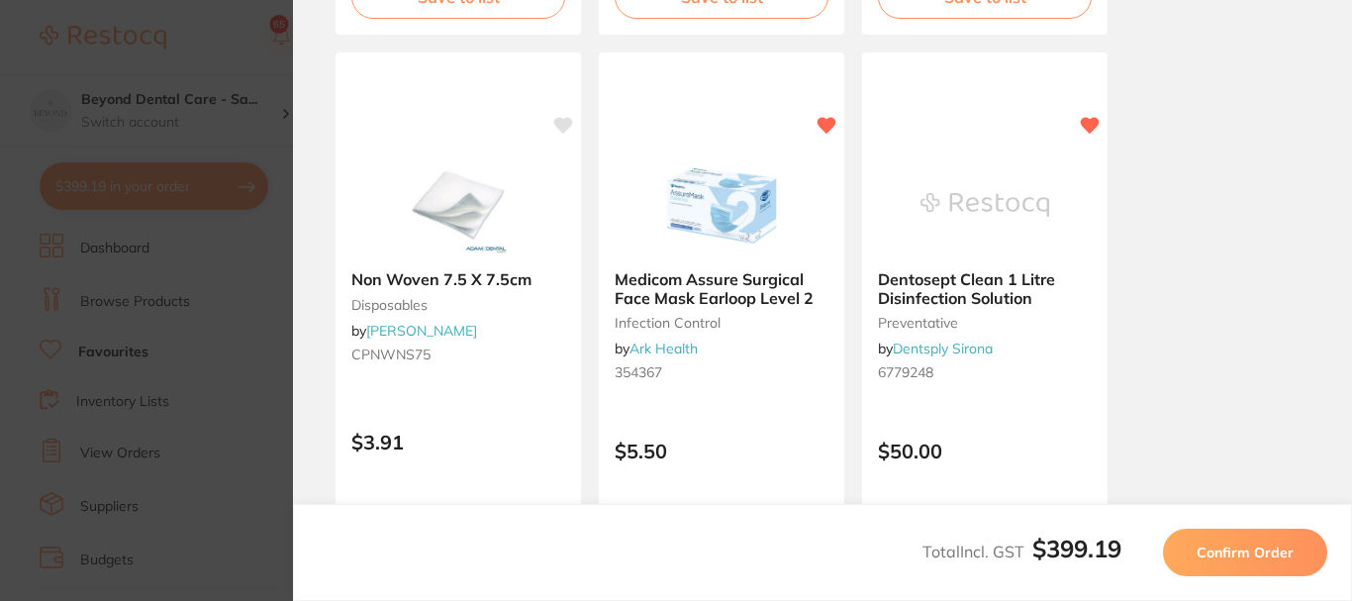
click at [1225, 554] on span "Confirm Order" at bounding box center [1245, 553] width 97 height 18
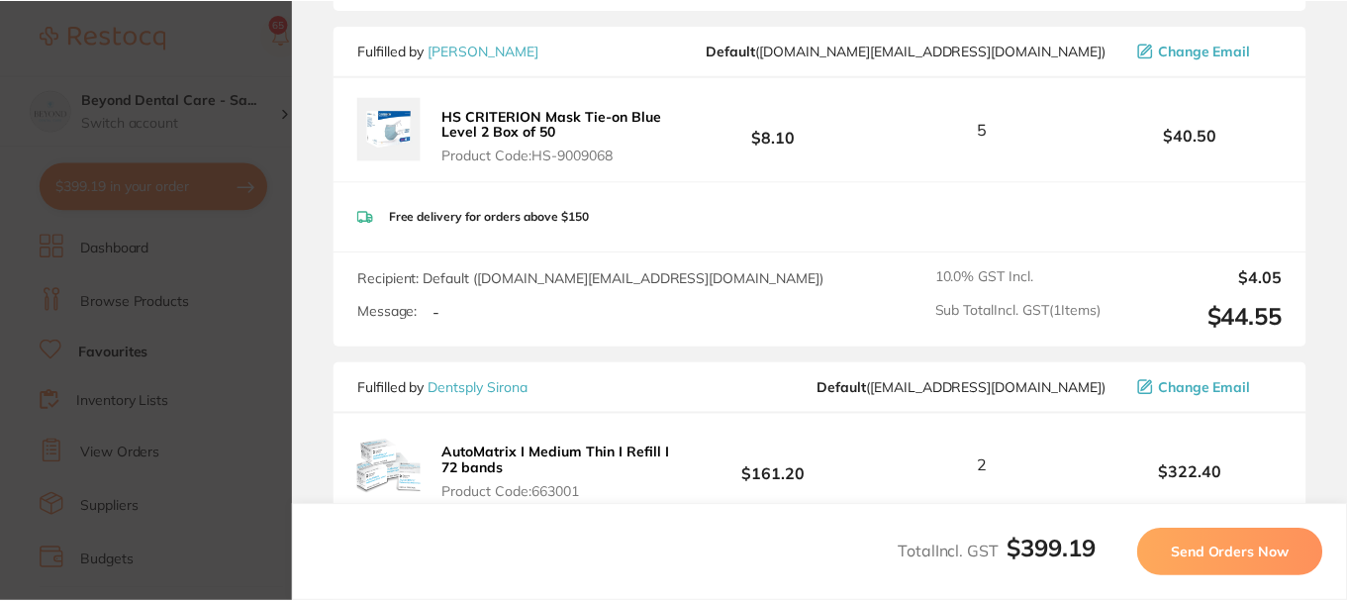
scroll to position [0, 0]
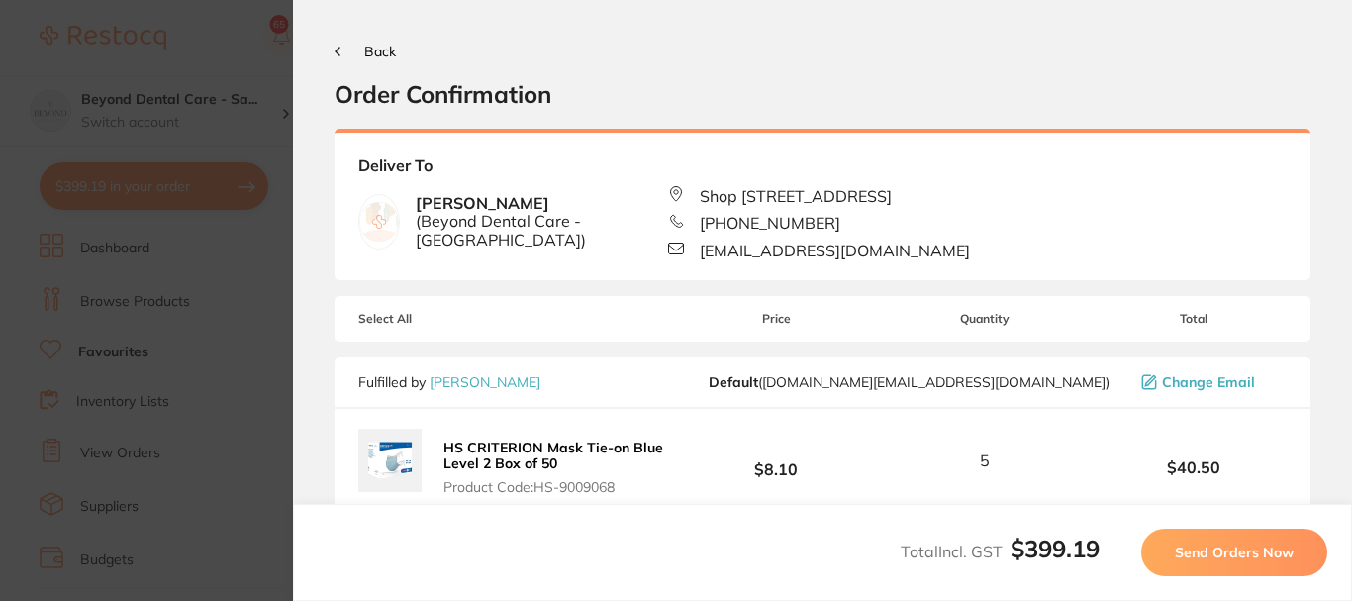
click at [1225, 554] on span "Send Orders Now" at bounding box center [1234, 553] width 119 height 18
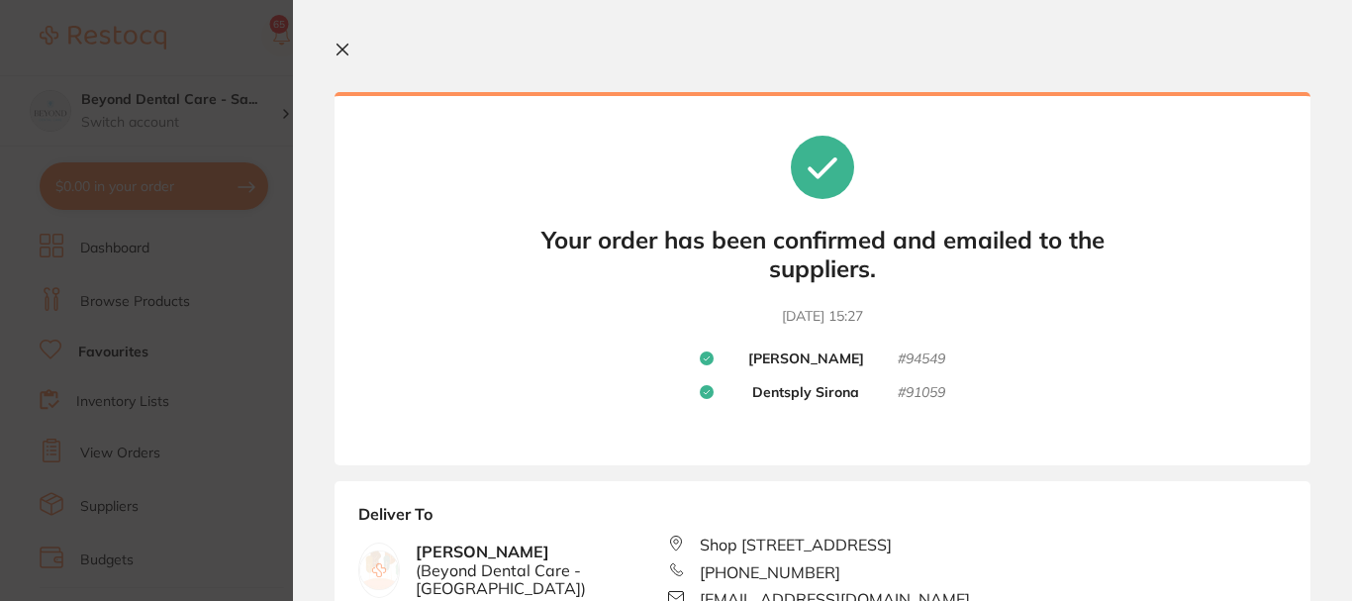
click at [342, 50] on icon at bounding box center [343, 50] width 11 height 11
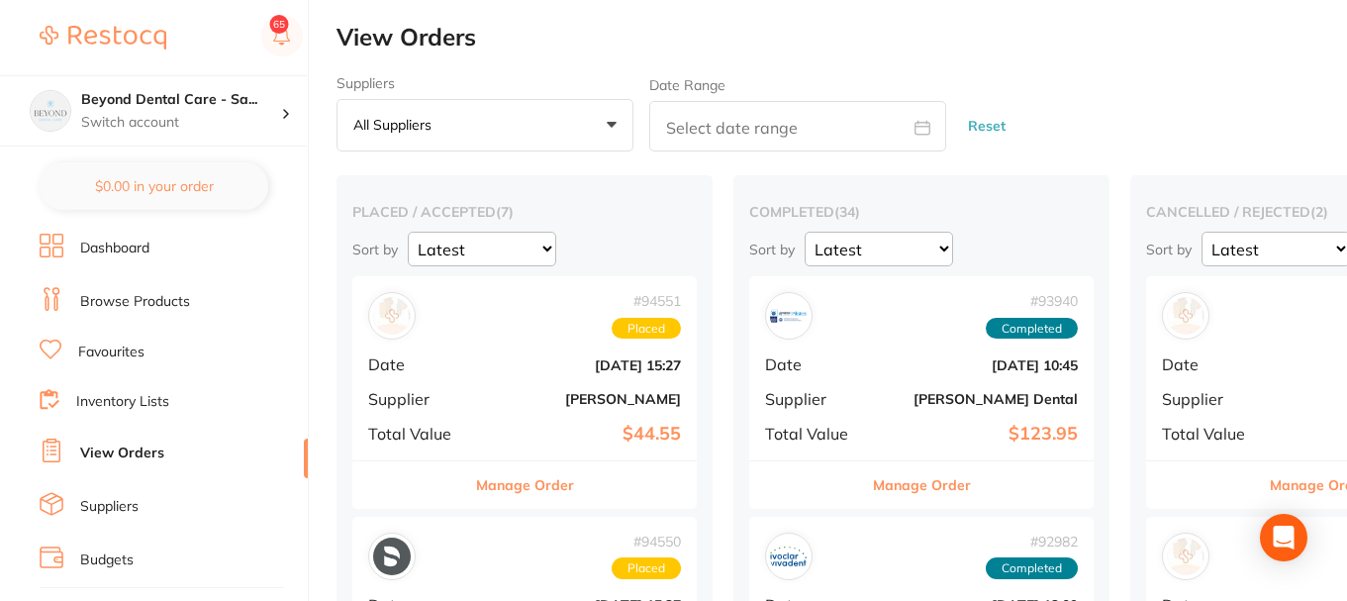
click at [99, 558] on link "Budgets" at bounding box center [106, 560] width 53 height 20
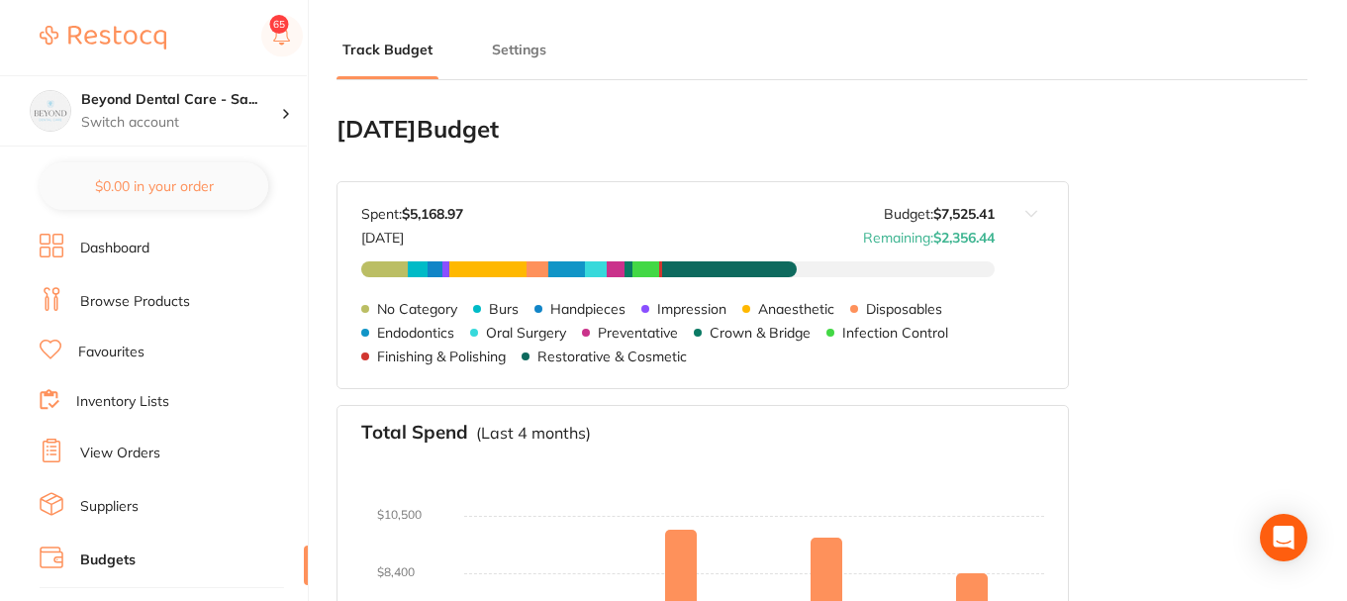
type input "7,525"
type input "0.0"
type input "188,135"
type input "7,525"
